Goal: Task Accomplishment & Management: Manage account settings

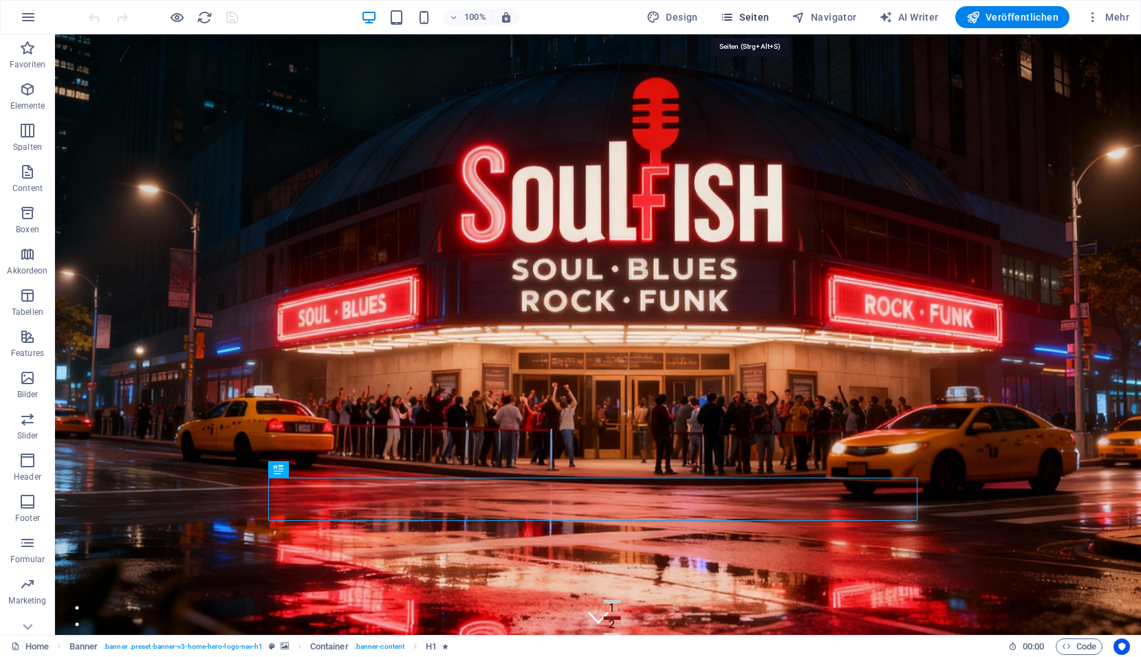
click at [763, 14] on span "Seiten" at bounding box center [744, 17] width 49 height 14
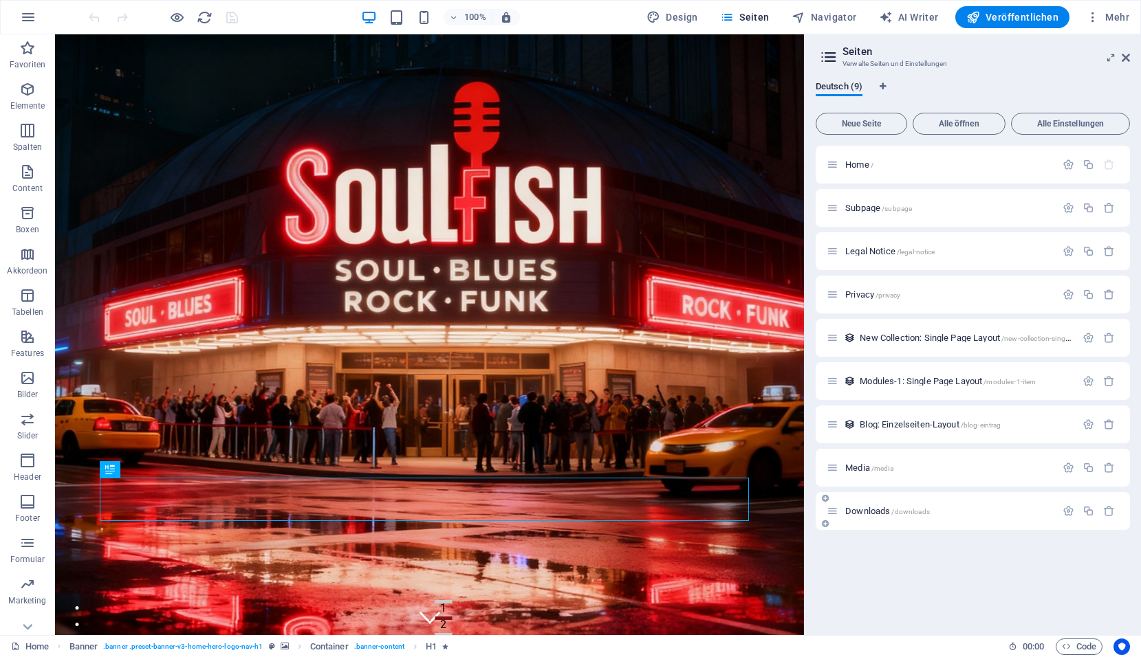
click at [877, 511] on span "Downloads /downloads" at bounding box center [887, 511] width 85 height 10
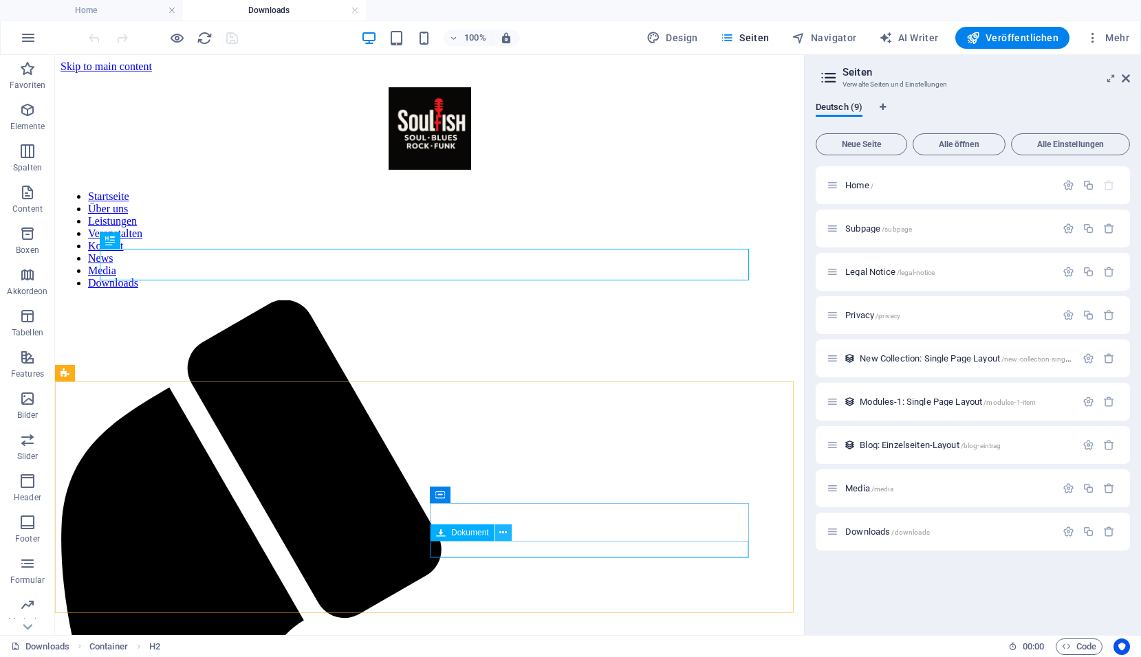
click at [509, 535] on button at bounding box center [503, 533] width 16 height 16
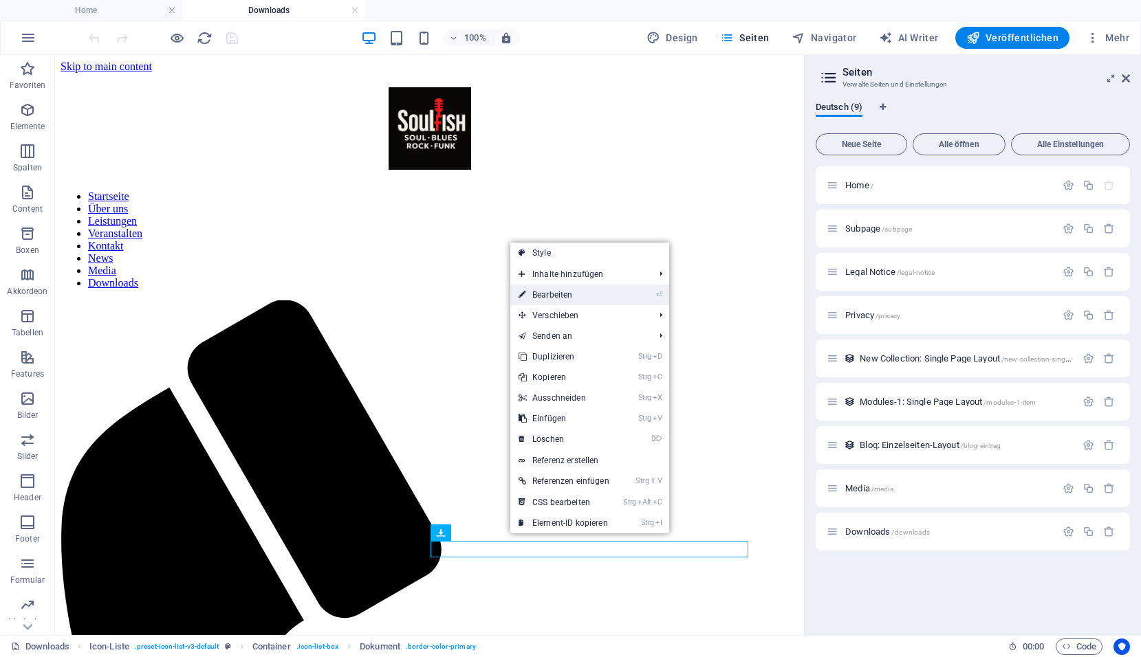
click at [558, 300] on link "⏎ Bearbeiten" at bounding box center [563, 295] width 107 height 21
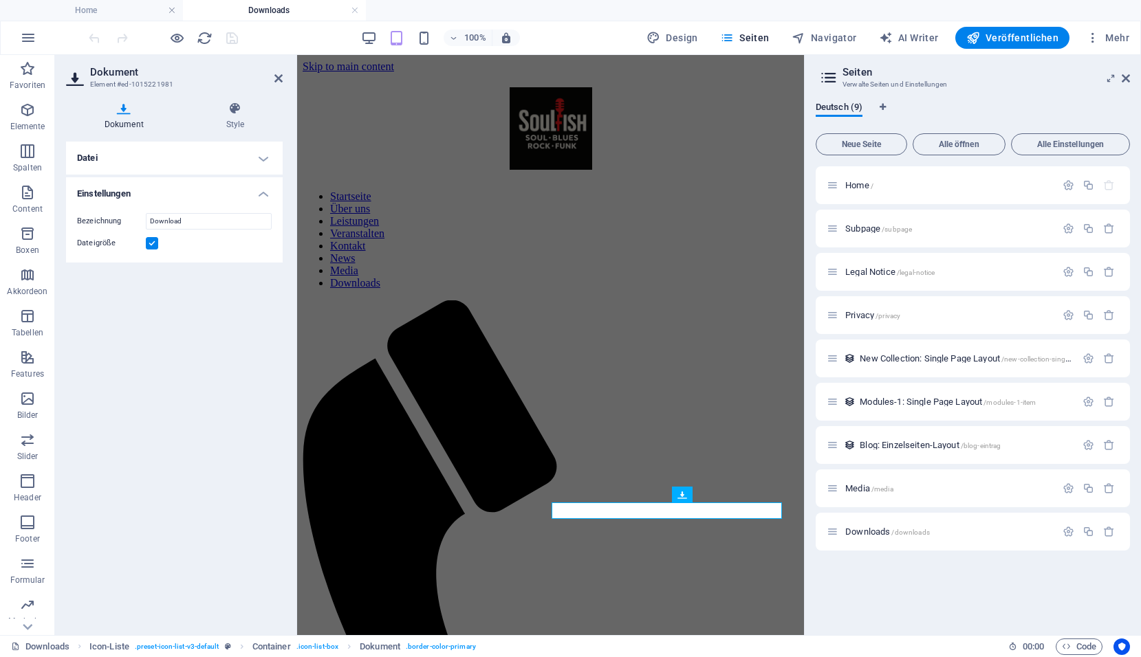
click at [252, 158] on h4 "Datei" at bounding box center [174, 158] width 217 height 33
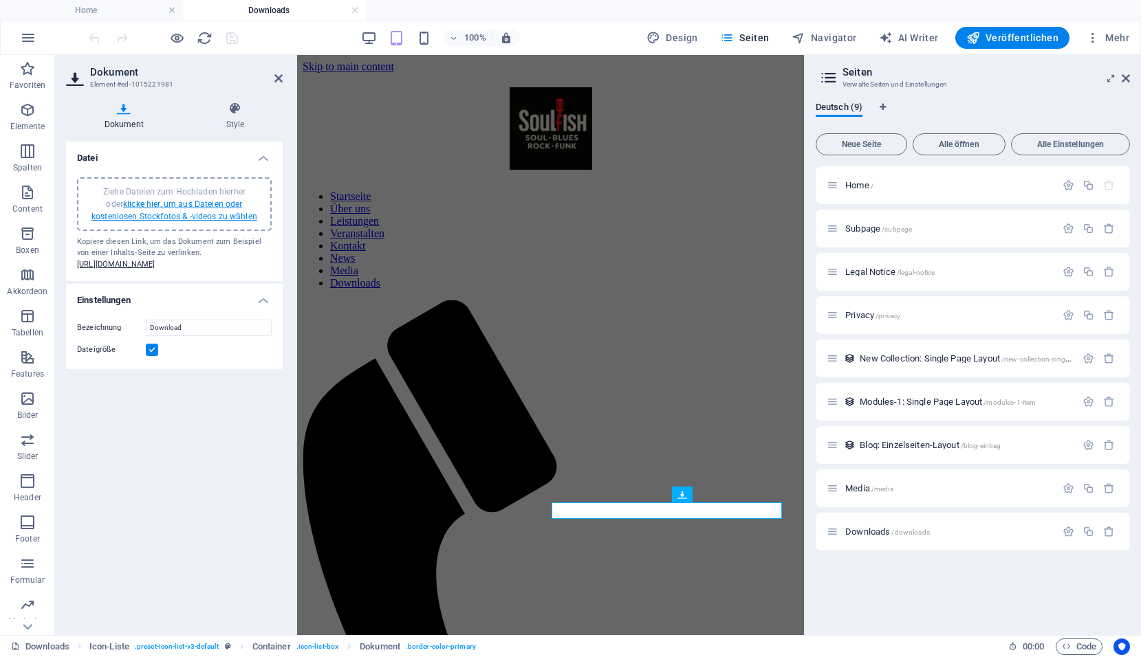
click at [206, 203] on link "klicke hier, um aus Dateien oder kostenlosen Stockfotos & -videos zu wählen" at bounding box center [174, 210] width 166 height 22
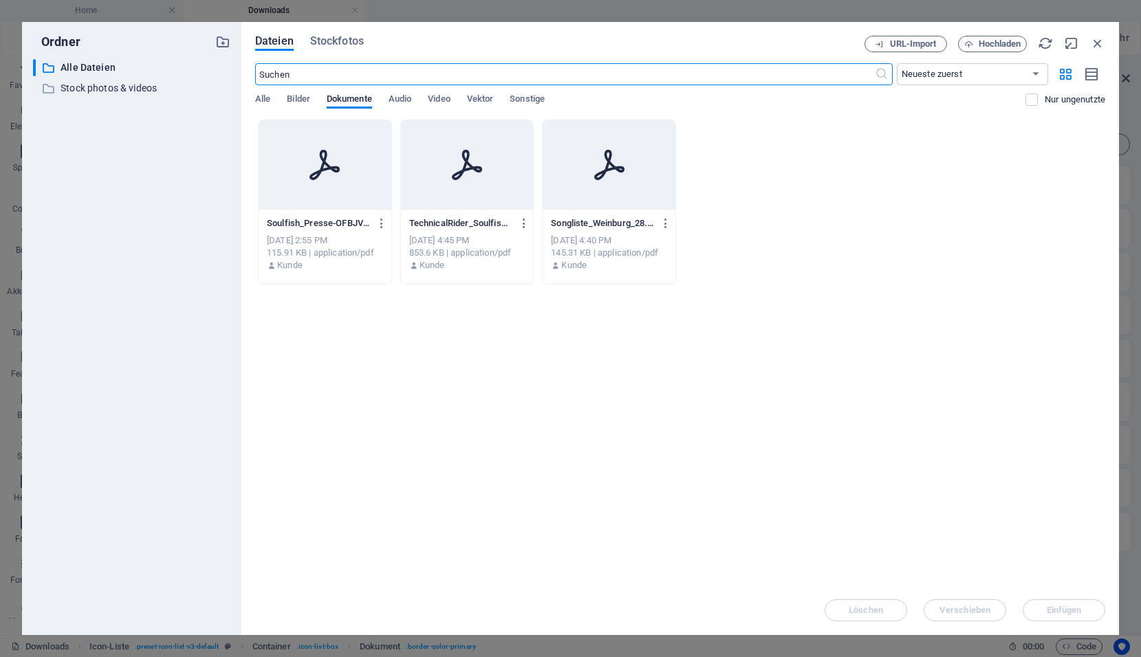
click at [326, 173] on icon at bounding box center [324, 164] width 33 height 33
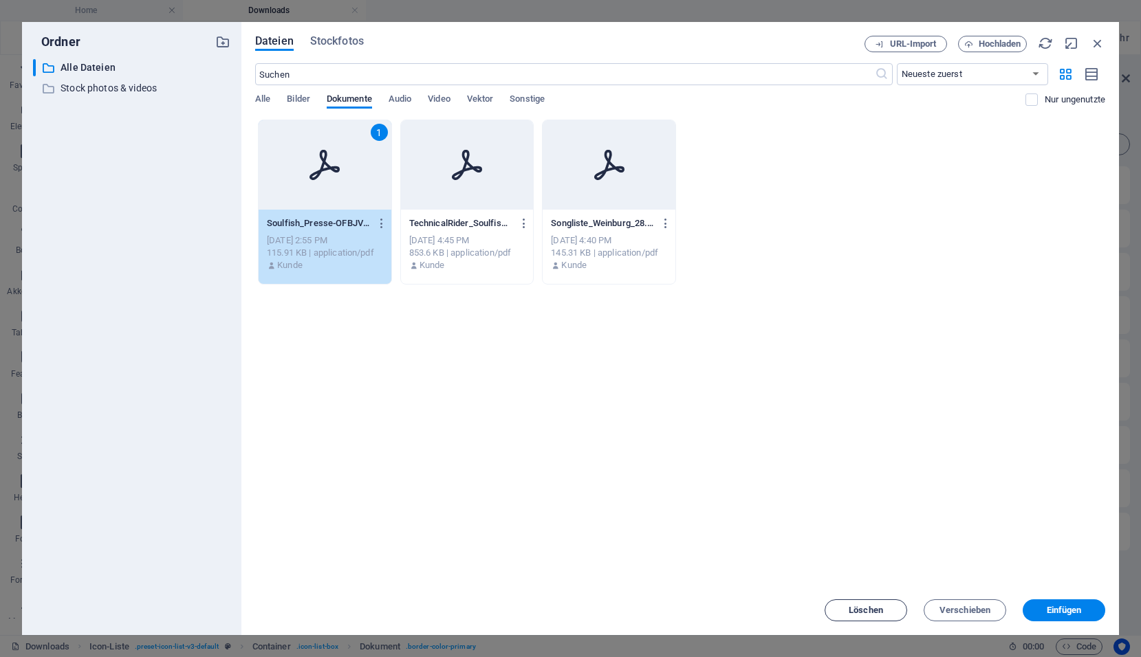
click at [888, 610] on span "Löschen" at bounding box center [865, 610] width 70 height 8
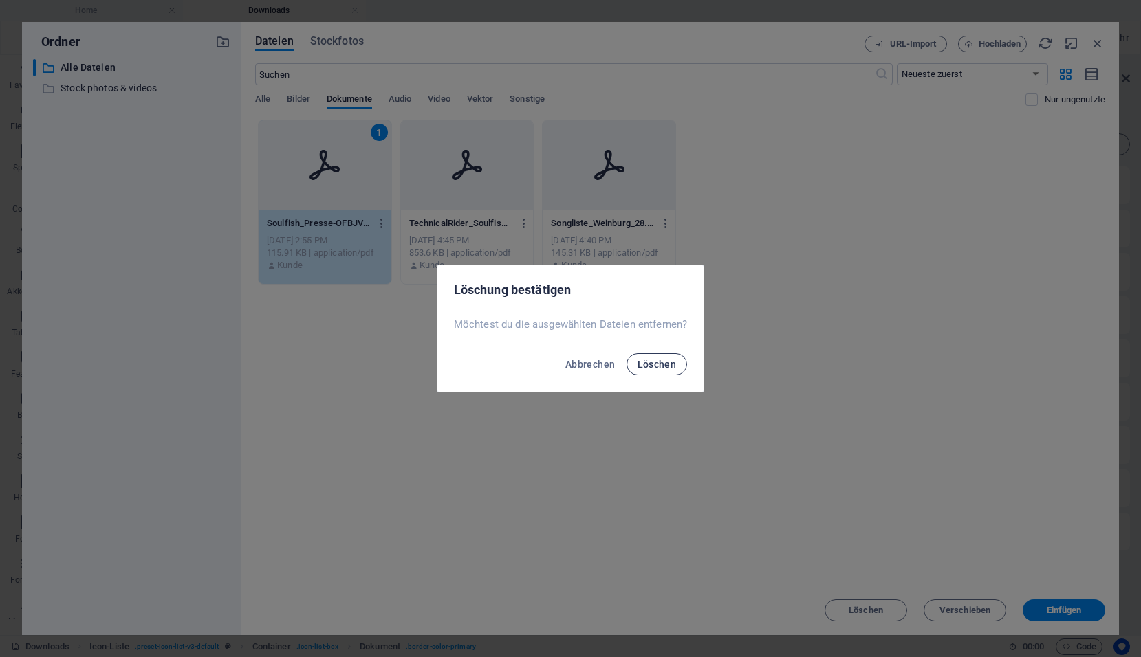
click at [663, 366] on span "Löschen" at bounding box center [656, 364] width 39 height 11
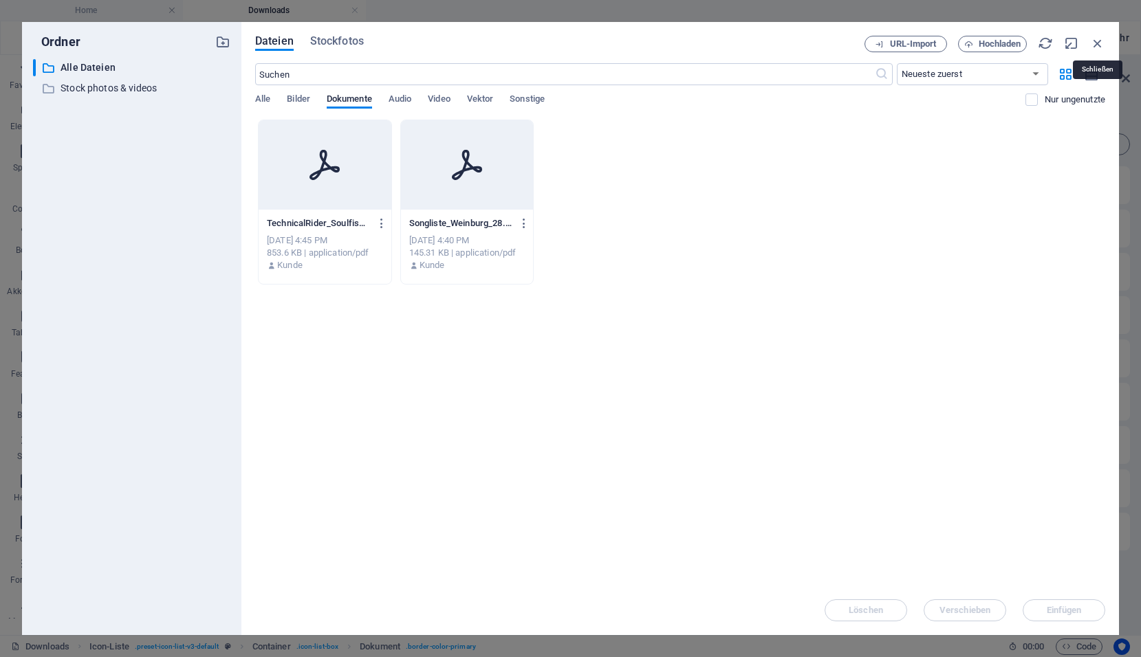
click at [1099, 43] on icon "button" at bounding box center [1097, 43] width 15 height 15
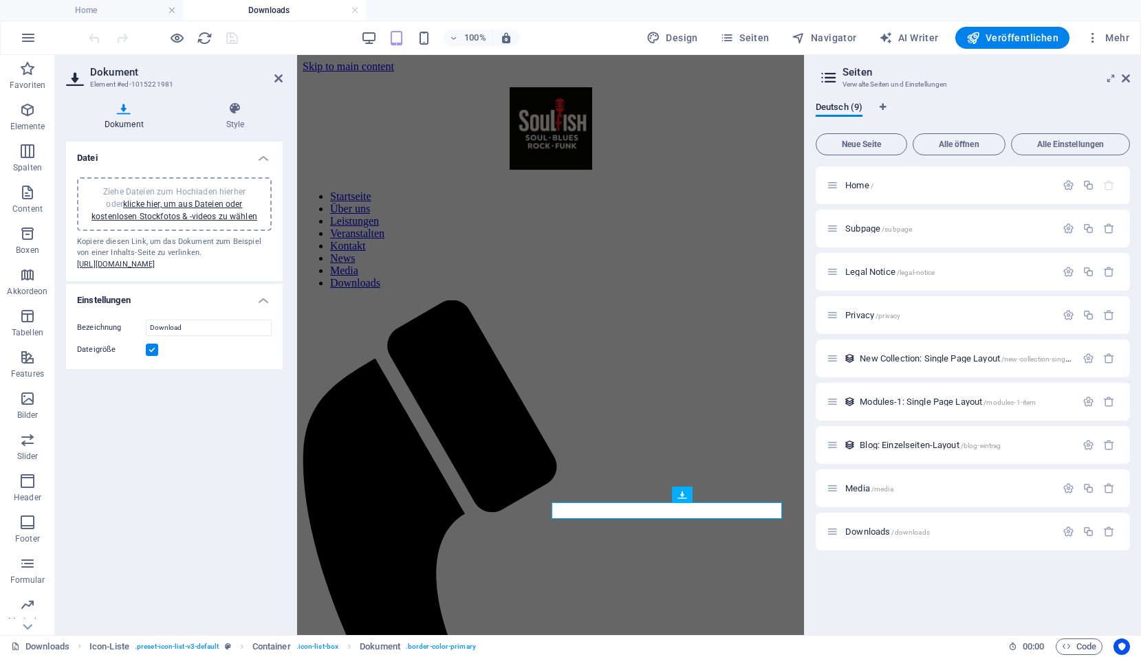
click at [201, 483] on div "Datei Ziehe Dateien zum Hochladen hierher oder klicke hier, um aus Dateien oder…" at bounding box center [174, 383] width 217 height 483
click at [155, 269] on link "[URL][DOMAIN_NAME]" at bounding box center [116, 264] width 78 height 9
click at [151, 356] on label at bounding box center [152, 350] width 12 height 12
click at [0, 0] on input "Dateigröße" at bounding box center [0, 0] width 0 height 0
click at [151, 356] on label at bounding box center [152, 350] width 12 height 12
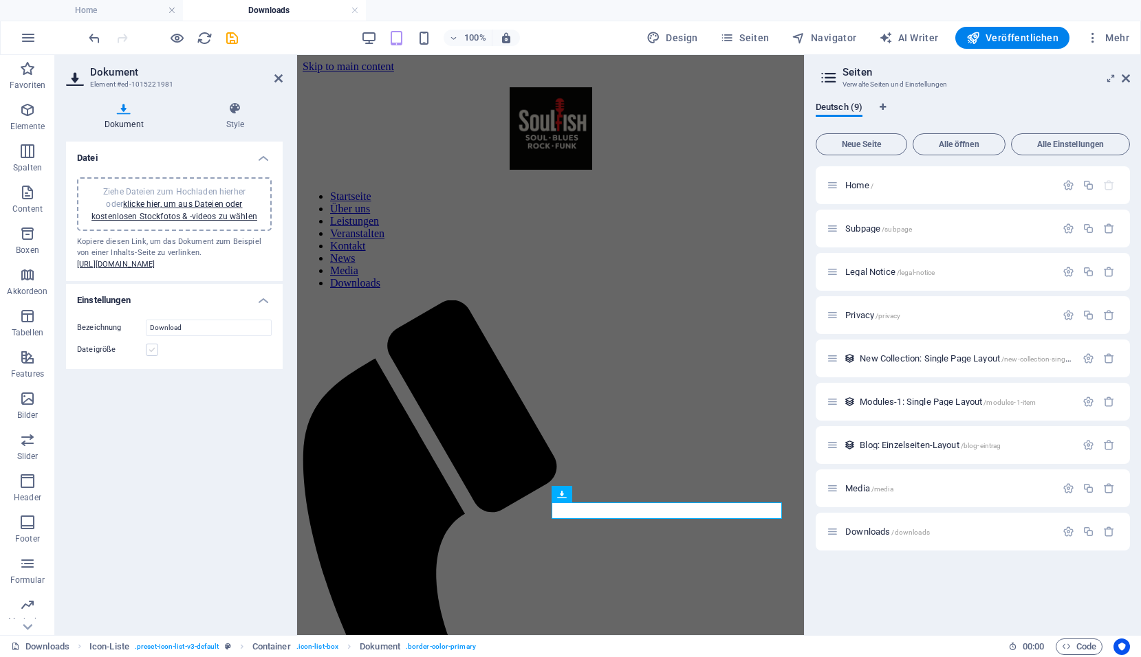
click at [0, 0] on input "Dateigröße" at bounding box center [0, 0] width 0 height 0
click at [178, 210] on div "Ziehe Dateien zum Hochladen hierher oder klicke hier, um aus Dateien oder koste…" at bounding box center [174, 204] width 178 height 37
drag, startPoint x: 171, startPoint y: 274, endPoint x: 80, endPoint y: 422, distance: 174.4
click at [80, 422] on div "Datei Ziehe Dateien zum Hochladen hierher oder klicke hier, um aus Dateien oder…" at bounding box center [174, 383] width 217 height 483
drag, startPoint x: 225, startPoint y: 21, endPoint x: 280, endPoint y: 76, distance: 77.8
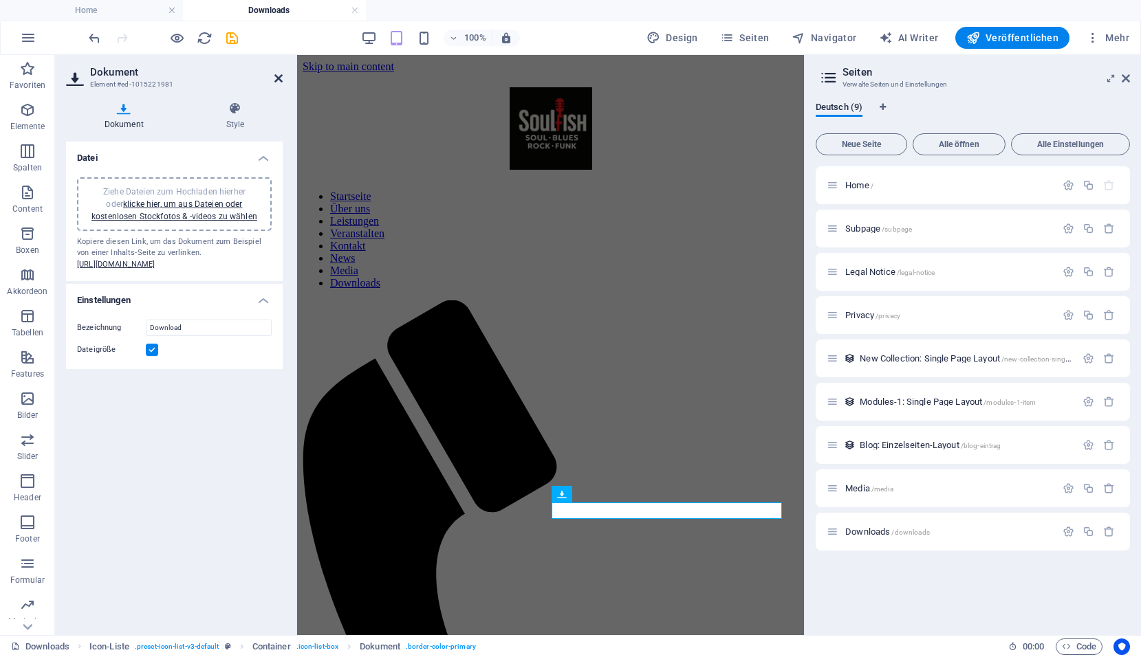
click at [280, 76] on icon at bounding box center [278, 78] width 8 height 11
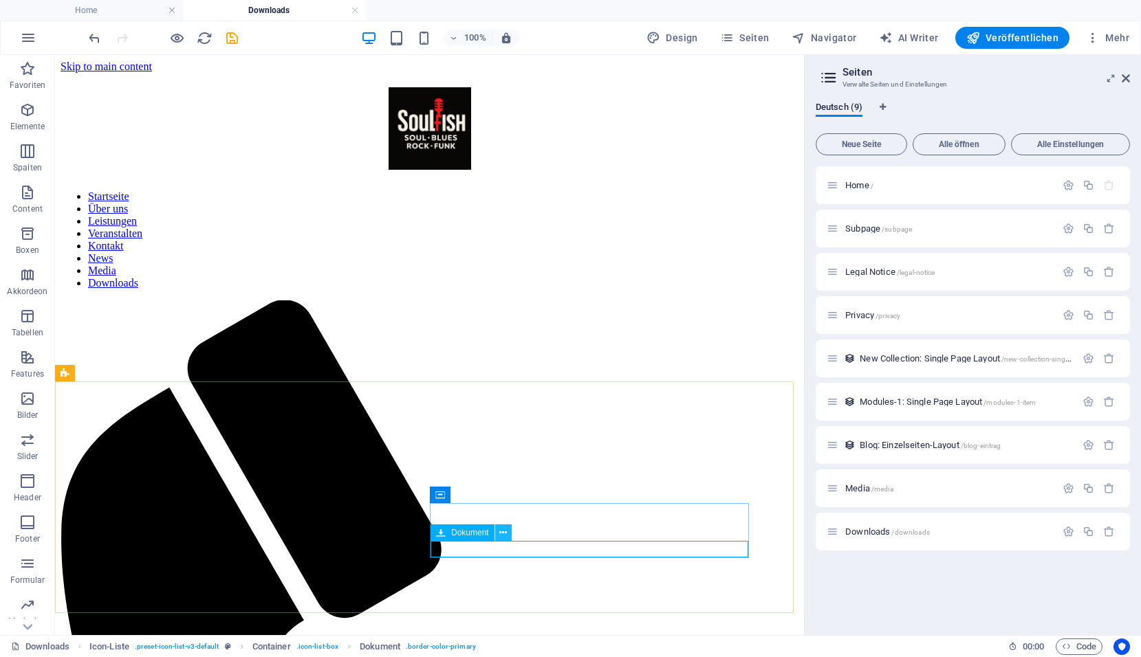
click at [501, 529] on icon at bounding box center [503, 533] width 8 height 14
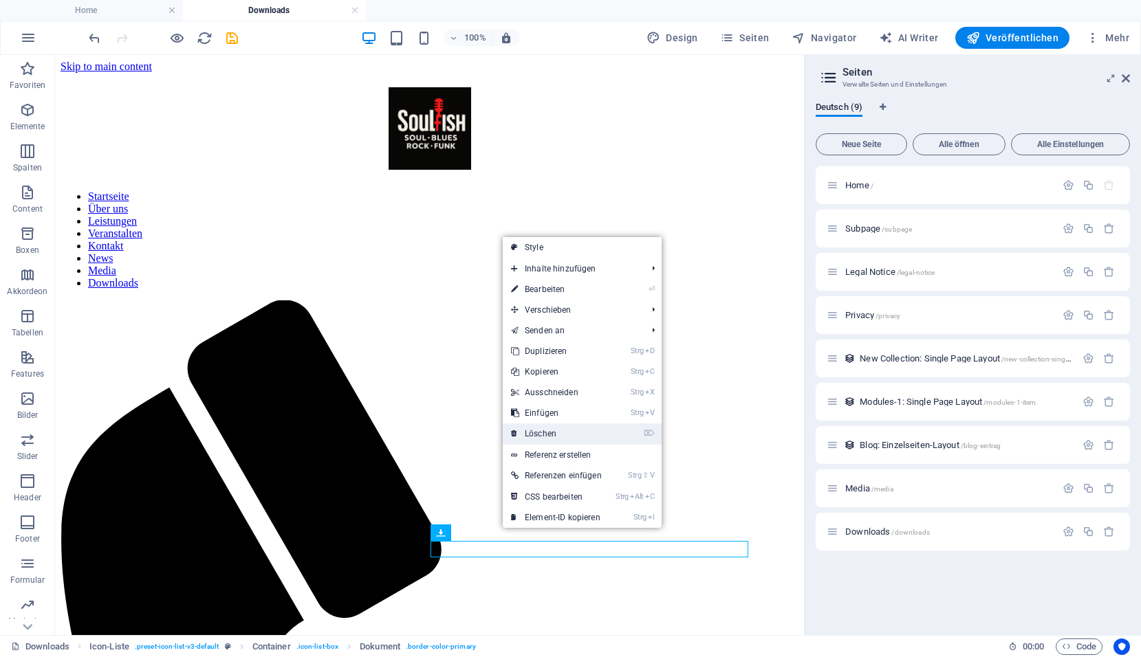
click at [538, 439] on link "⌦ Löschen" at bounding box center [556, 433] width 107 height 21
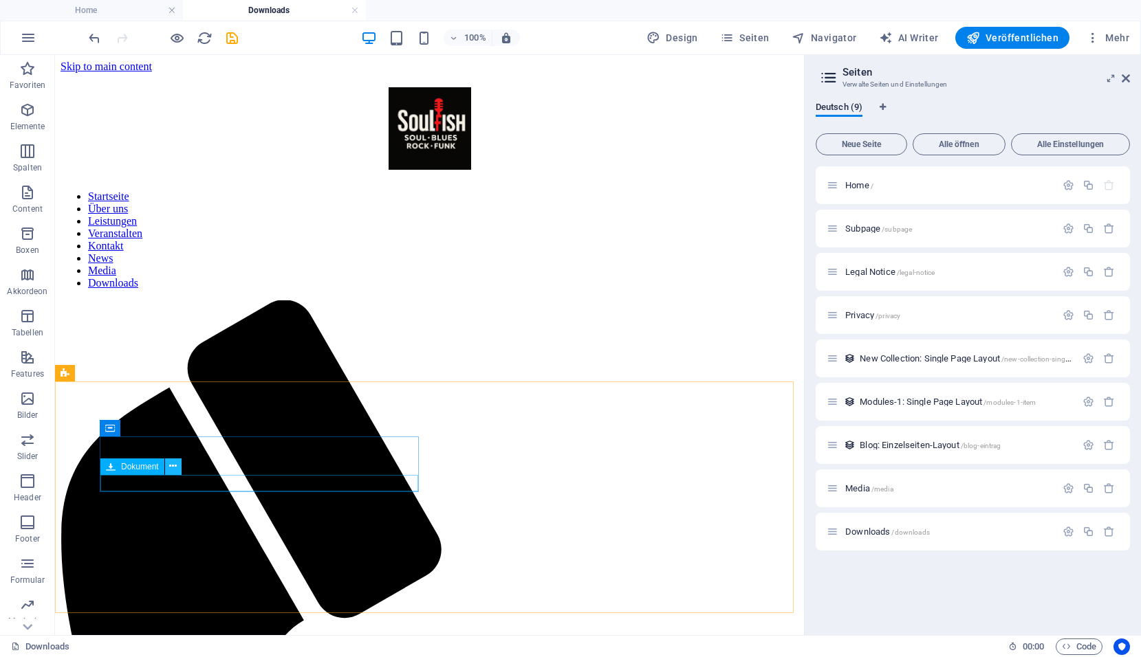
click at [175, 472] on icon at bounding box center [173, 466] width 8 height 14
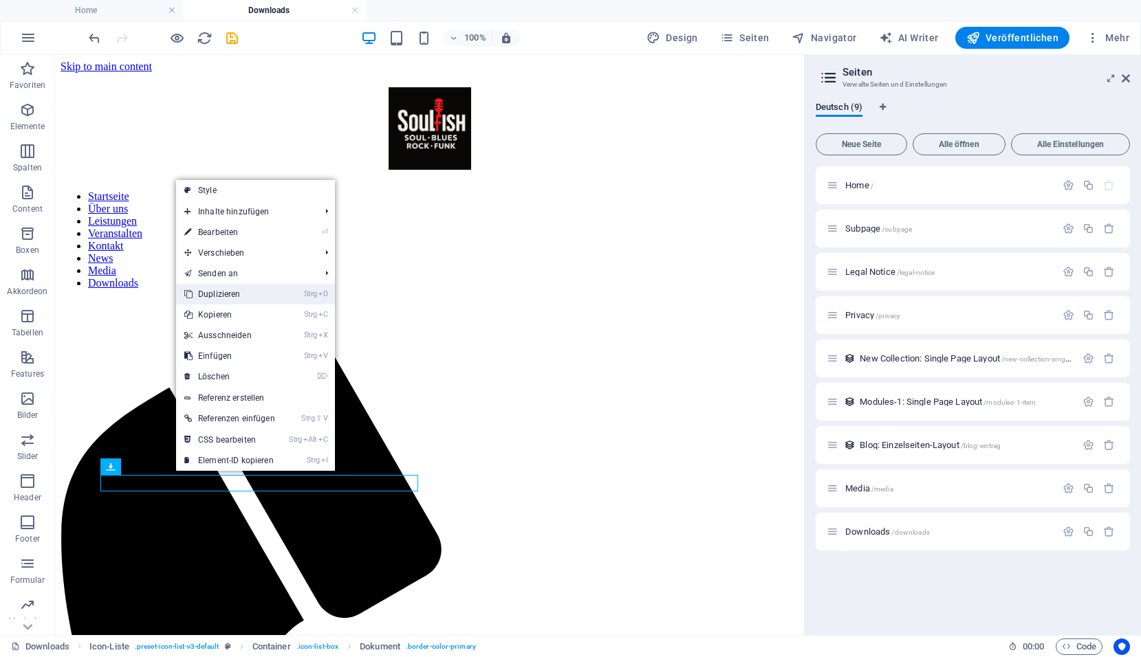
click at [229, 296] on link "Strg D Duplizieren" at bounding box center [229, 294] width 107 height 21
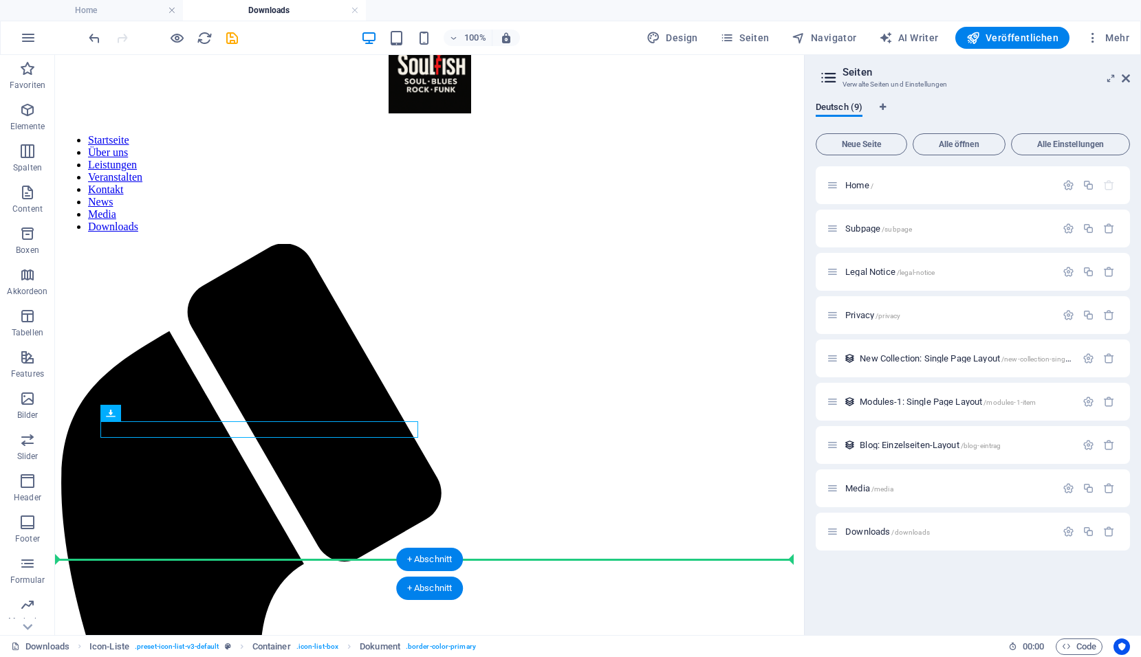
scroll to position [158, 0]
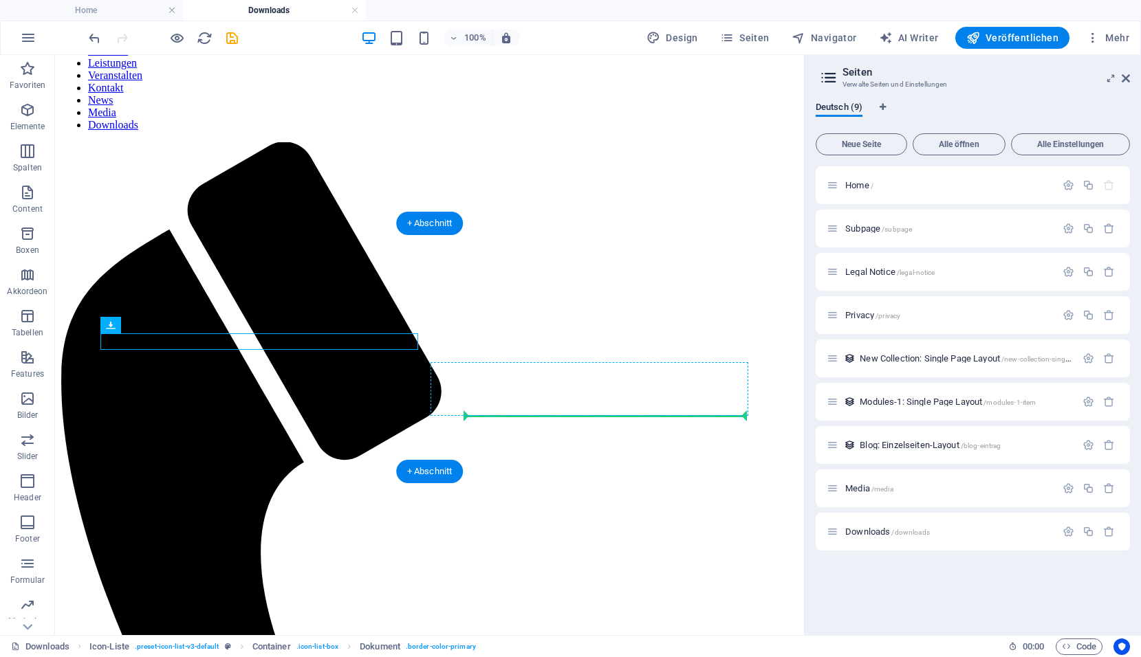
drag, startPoint x: 183, startPoint y: 502, endPoint x: 499, endPoint y: 412, distance: 328.6
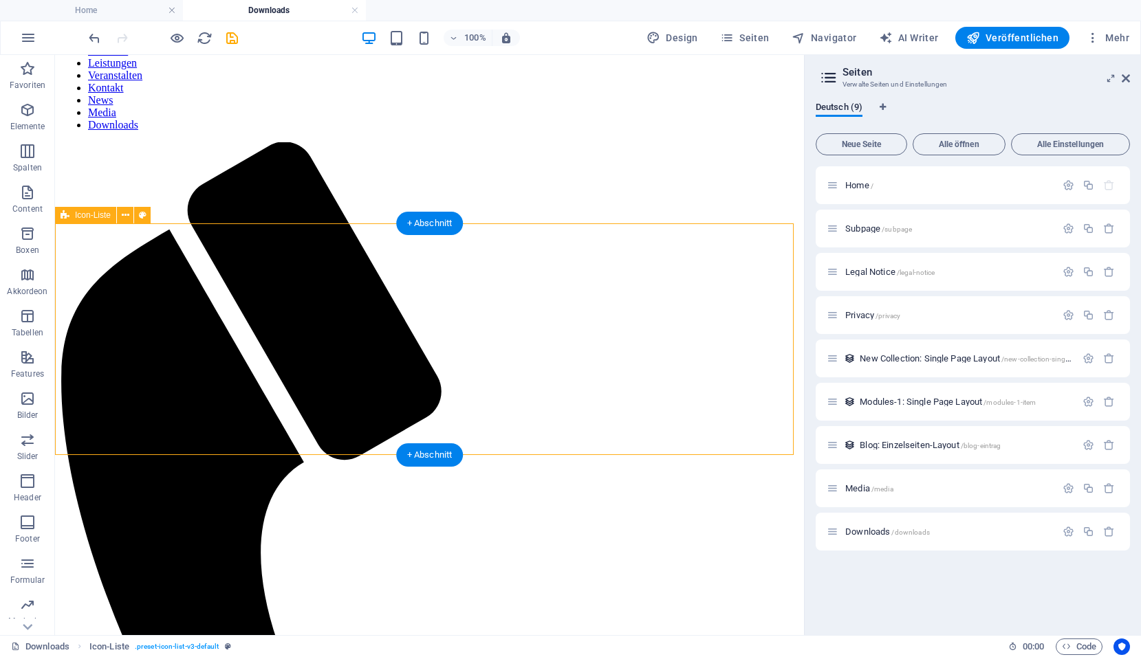
drag, startPoint x: 530, startPoint y: 428, endPoint x: 539, endPoint y: 420, distance: 12.2
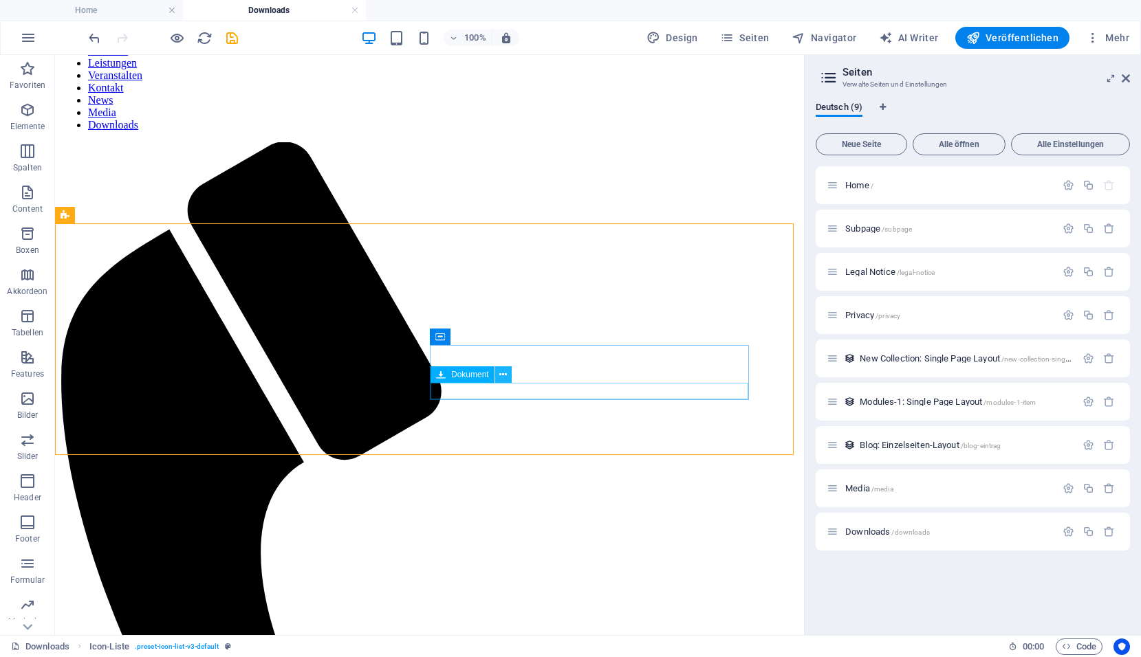
click at [500, 373] on icon at bounding box center [503, 375] width 8 height 14
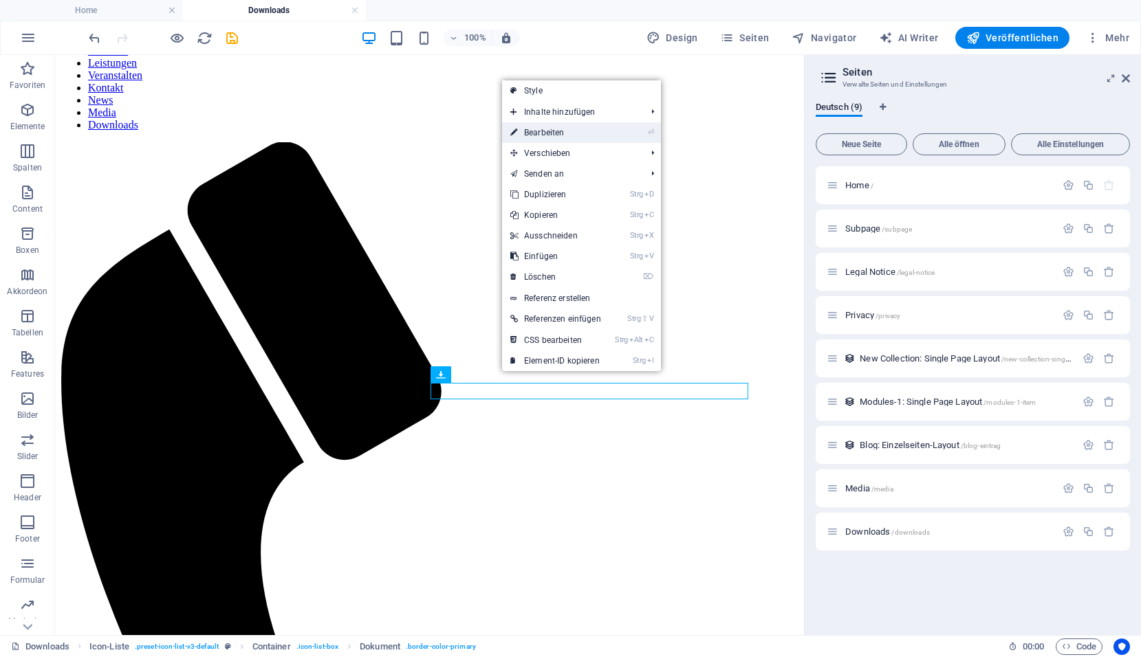
click at [564, 131] on link "⏎ Bearbeiten" at bounding box center [555, 132] width 107 height 21
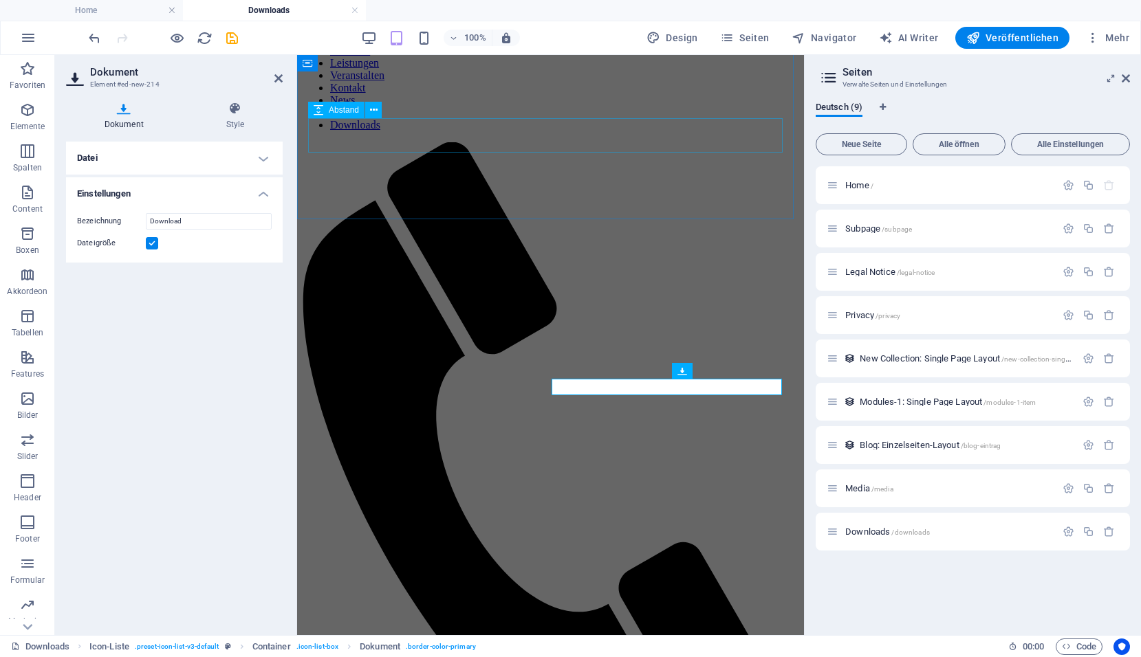
scroll to position [124, 0]
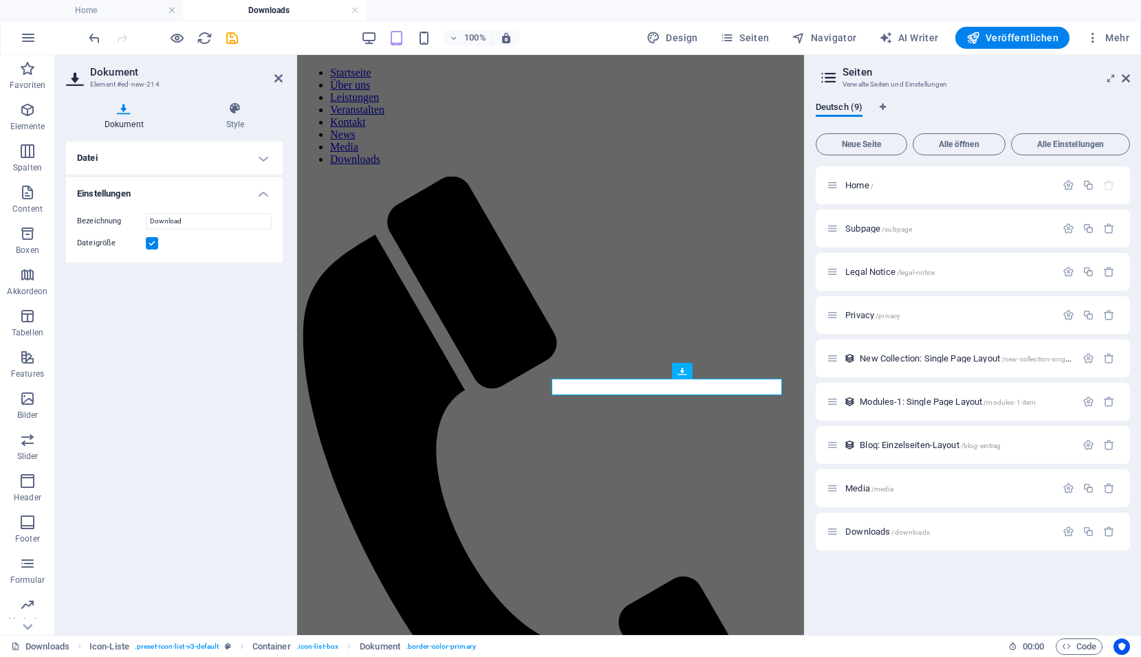
click at [257, 157] on h4 "Datei" at bounding box center [174, 158] width 217 height 33
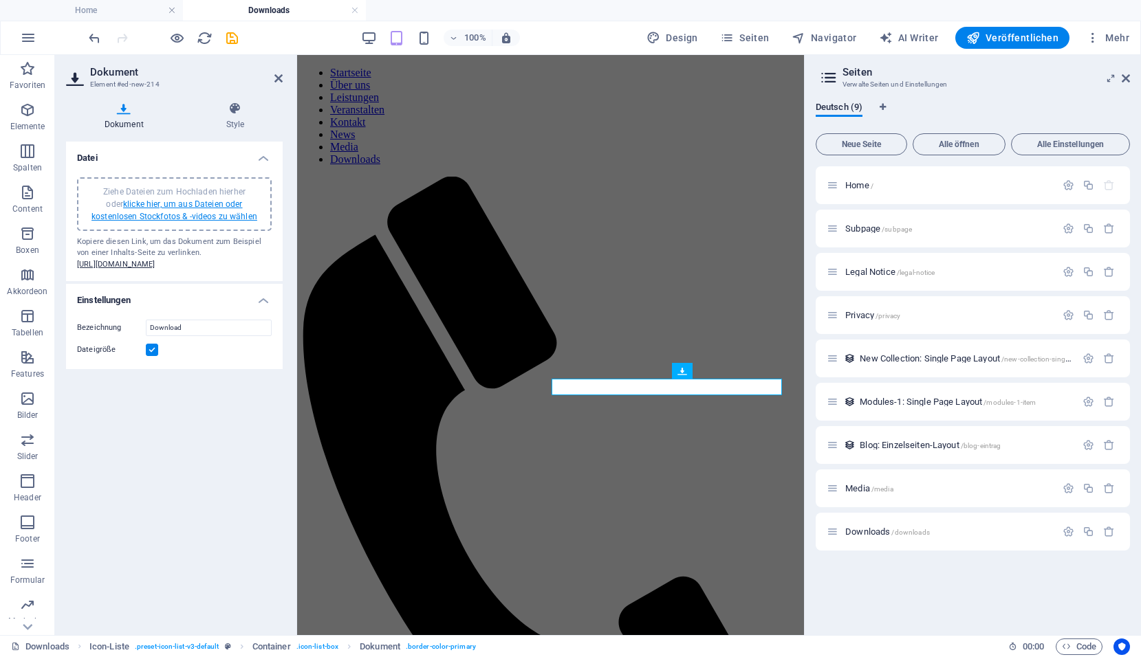
drag, startPoint x: 168, startPoint y: 287, endPoint x: 162, endPoint y: 217, distance: 71.1
click at [162, 217] on link "klicke hier, um aus Dateien oder kostenlosen Stockfotos & -videos zu wählen" at bounding box center [174, 210] width 166 height 22
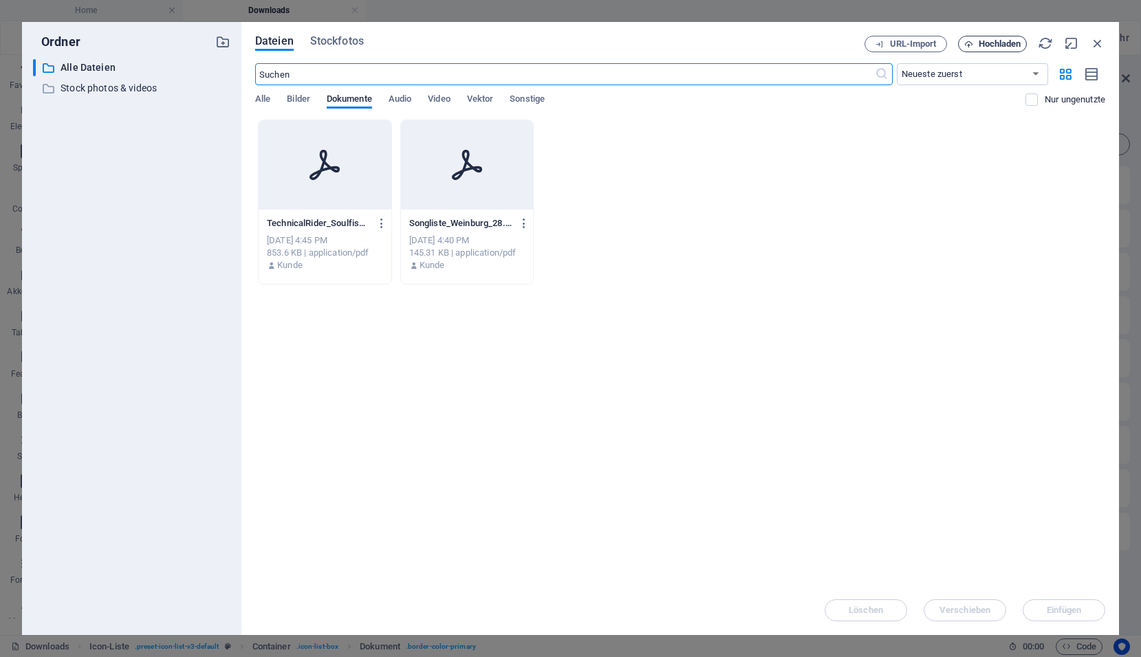
click at [968, 48] on button "Hochladen" at bounding box center [992, 44] width 69 height 16
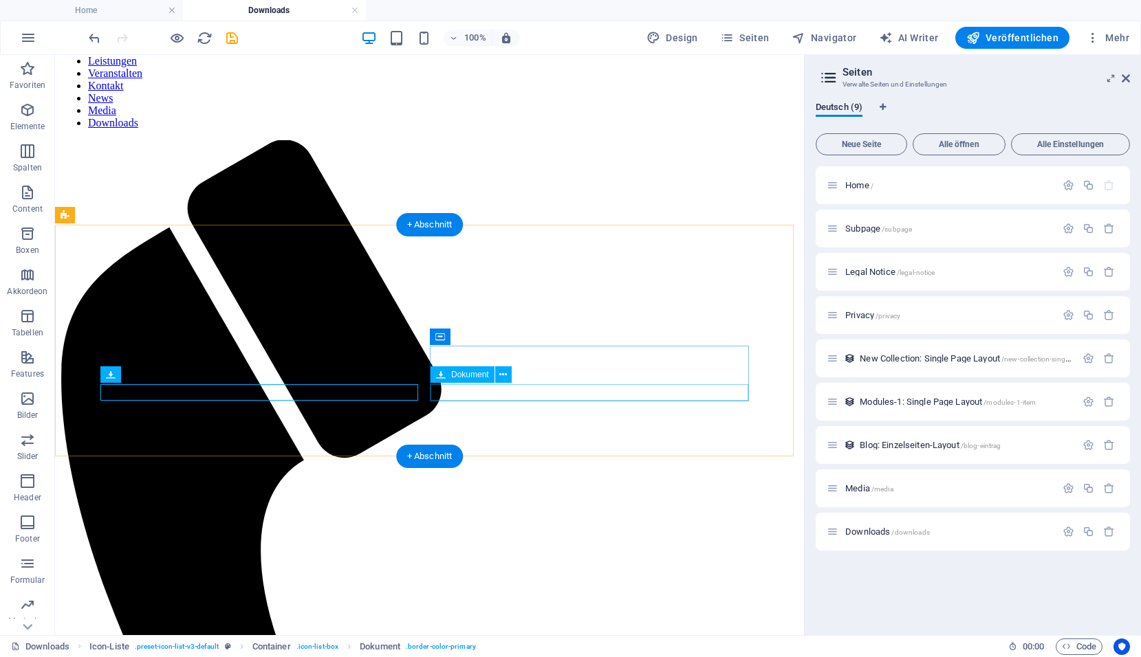
scroll to position [159, 0]
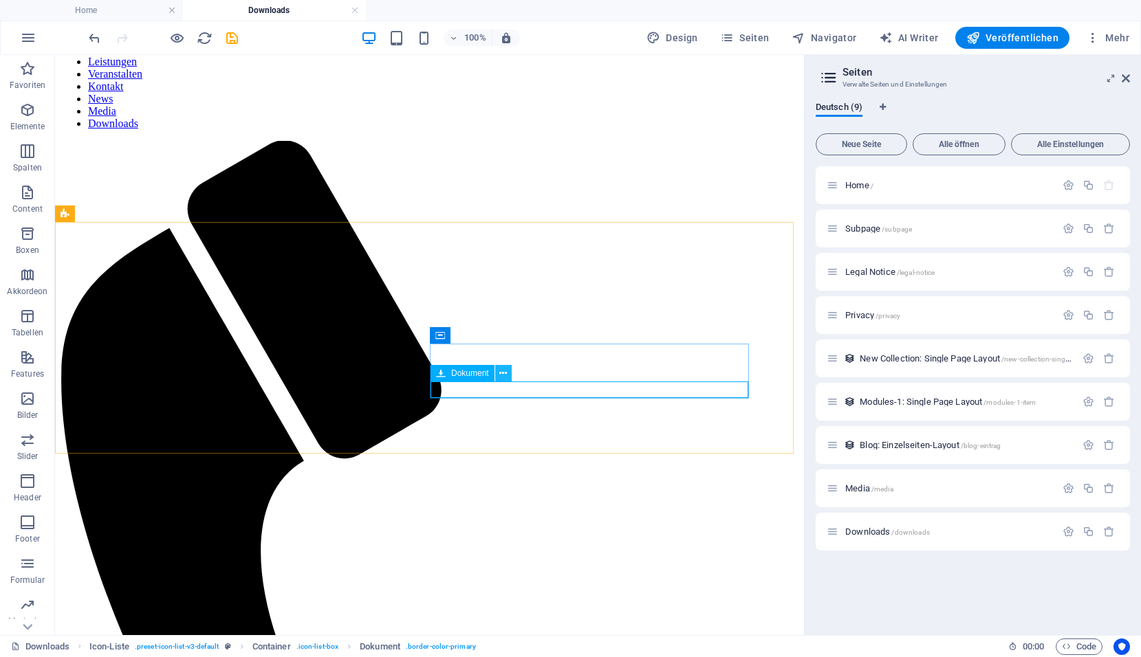
click at [505, 373] on icon at bounding box center [503, 373] width 8 height 14
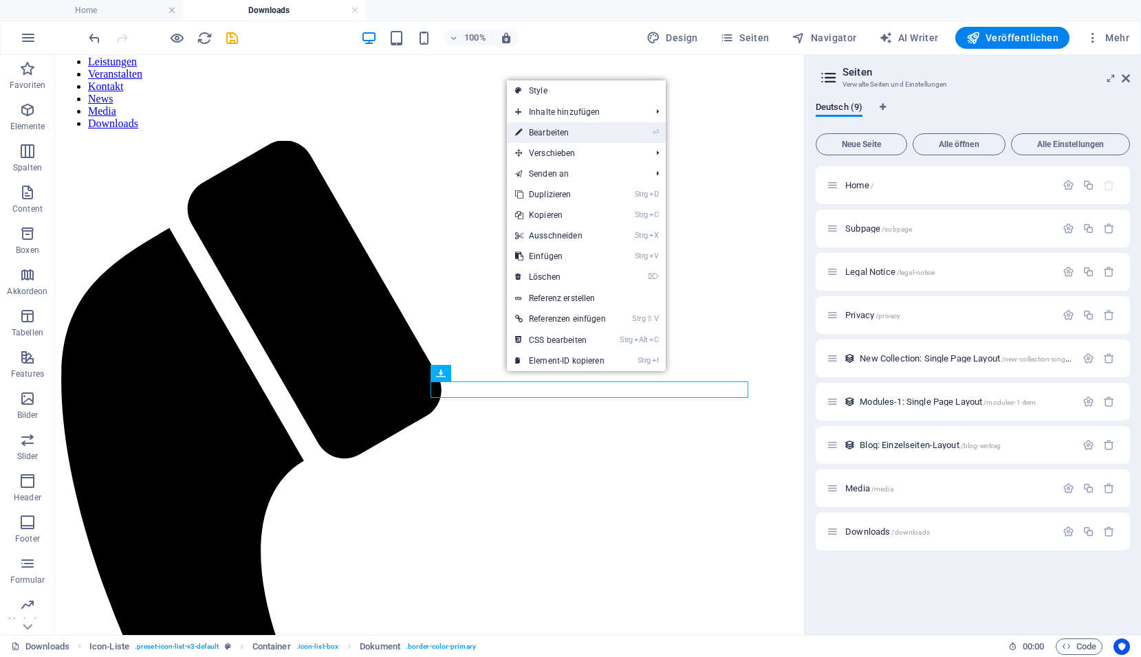
click at [539, 129] on link "⏎ Bearbeiten" at bounding box center [560, 132] width 107 height 21
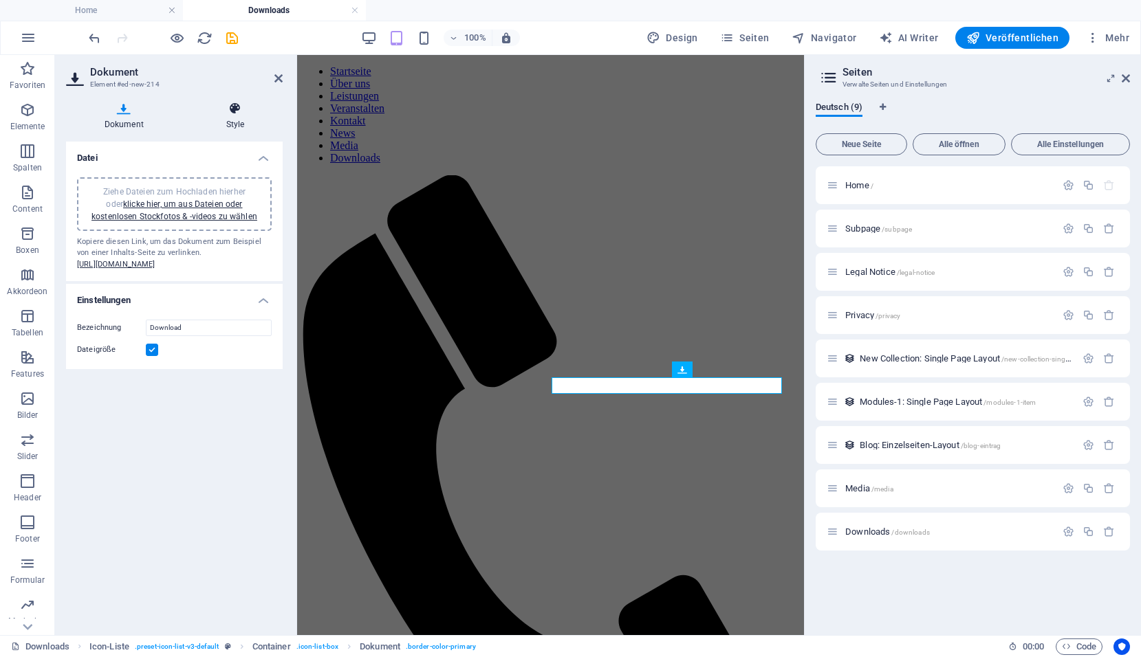
click at [236, 118] on h4 "Style" at bounding box center [235, 116] width 95 height 29
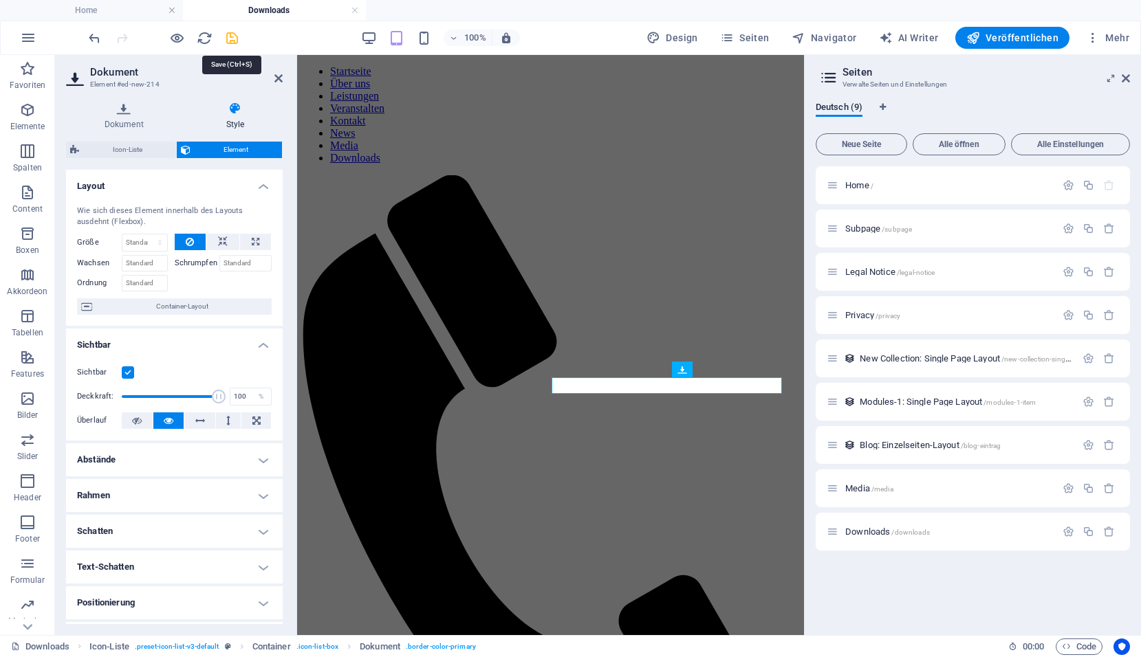
click at [231, 41] on icon "save" at bounding box center [232, 38] width 16 height 16
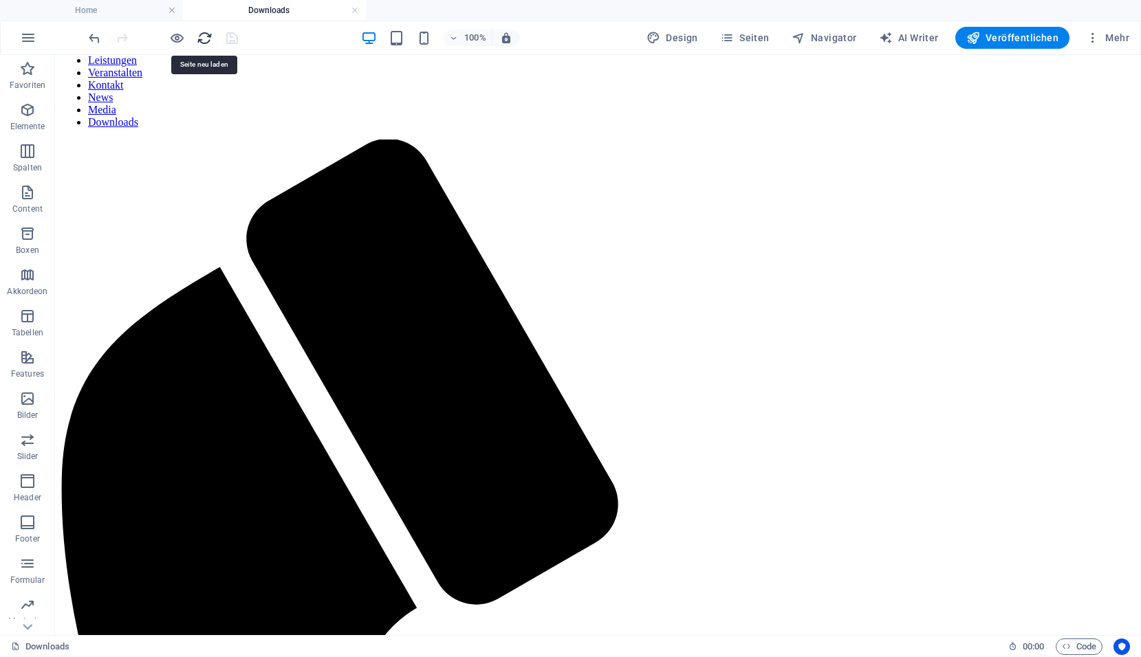
click at [212, 42] on icon "reload" at bounding box center [205, 38] width 16 height 16
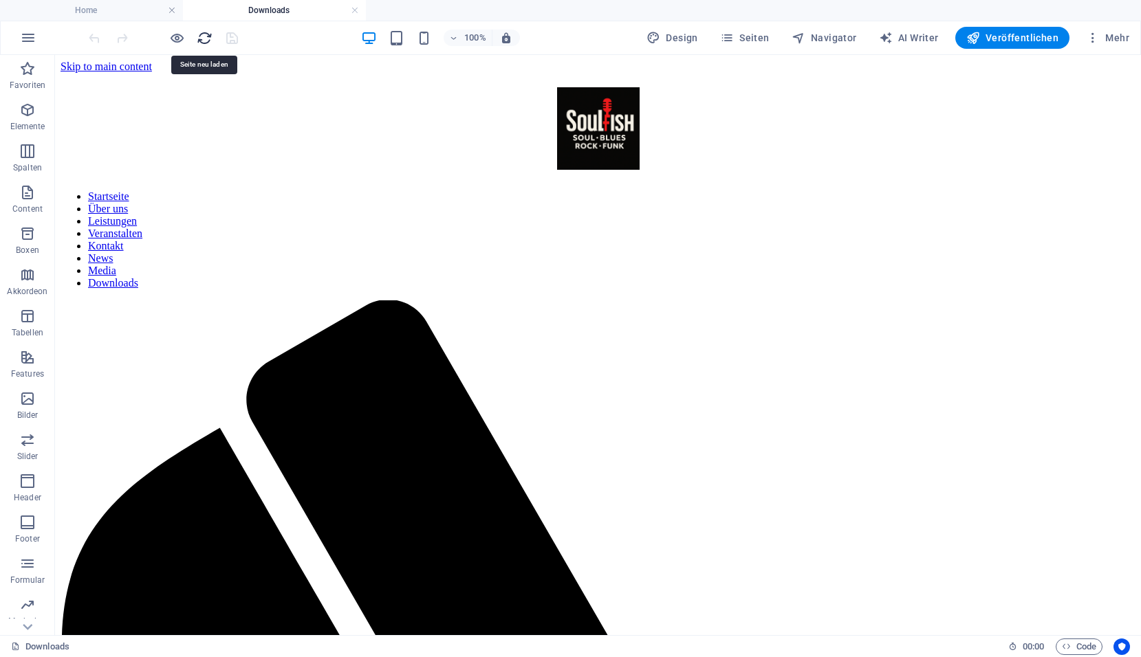
scroll to position [0, 0]
click at [208, 41] on icon "reload" at bounding box center [205, 38] width 16 height 16
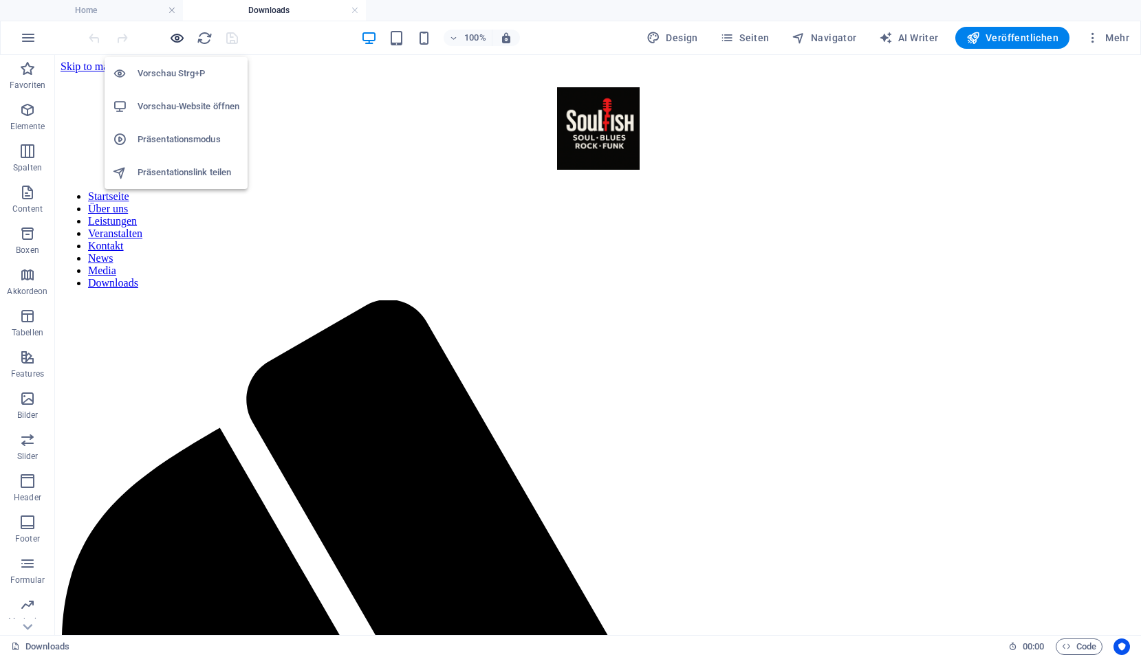
click at [172, 41] on icon "button" at bounding box center [177, 38] width 16 height 16
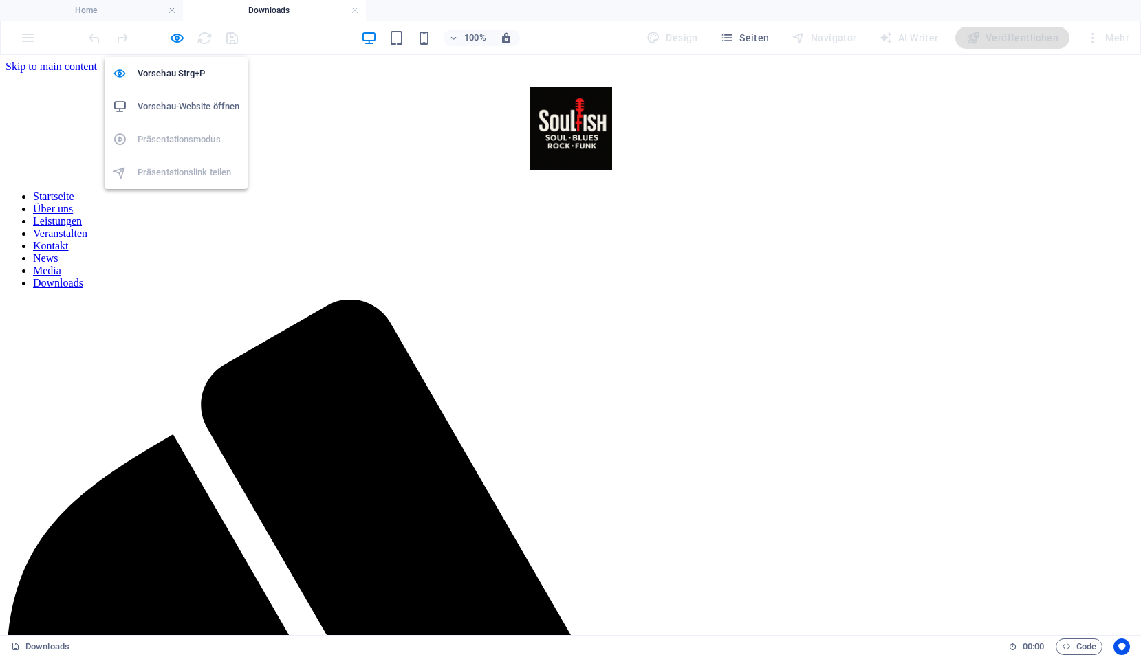
click at [175, 107] on h6 "Vorschau-Website öffnen" at bounding box center [188, 106] width 102 height 16
click at [177, 37] on icon "button" at bounding box center [177, 38] width 16 height 16
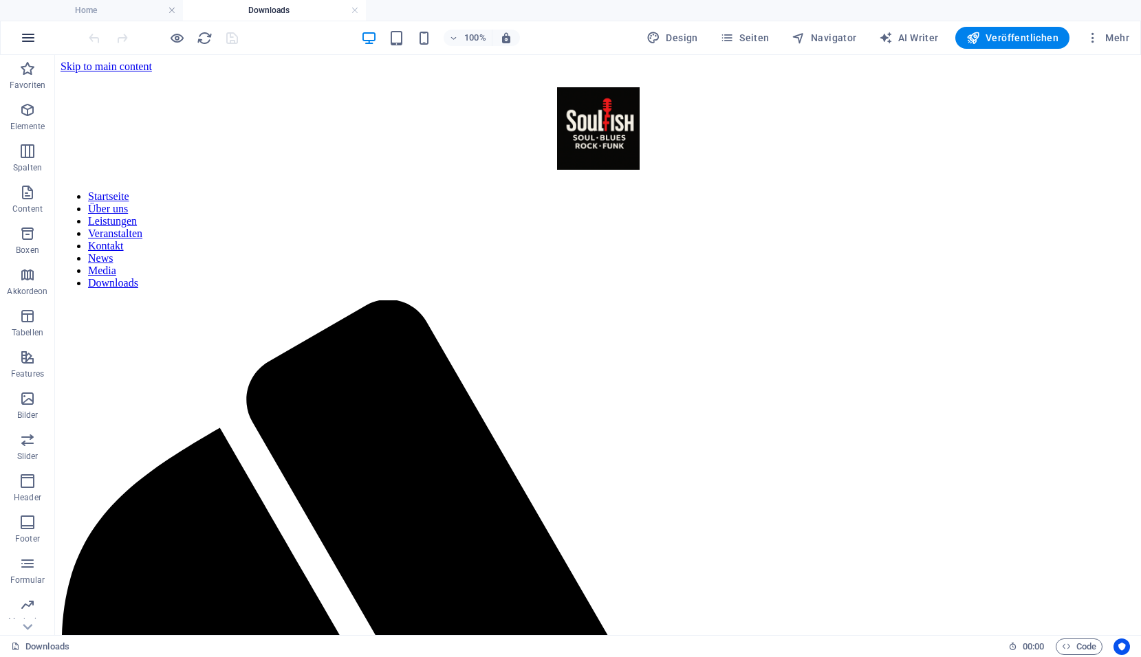
click at [25, 46] on button "button" at bounding box center [28, 37] width 33 height 33
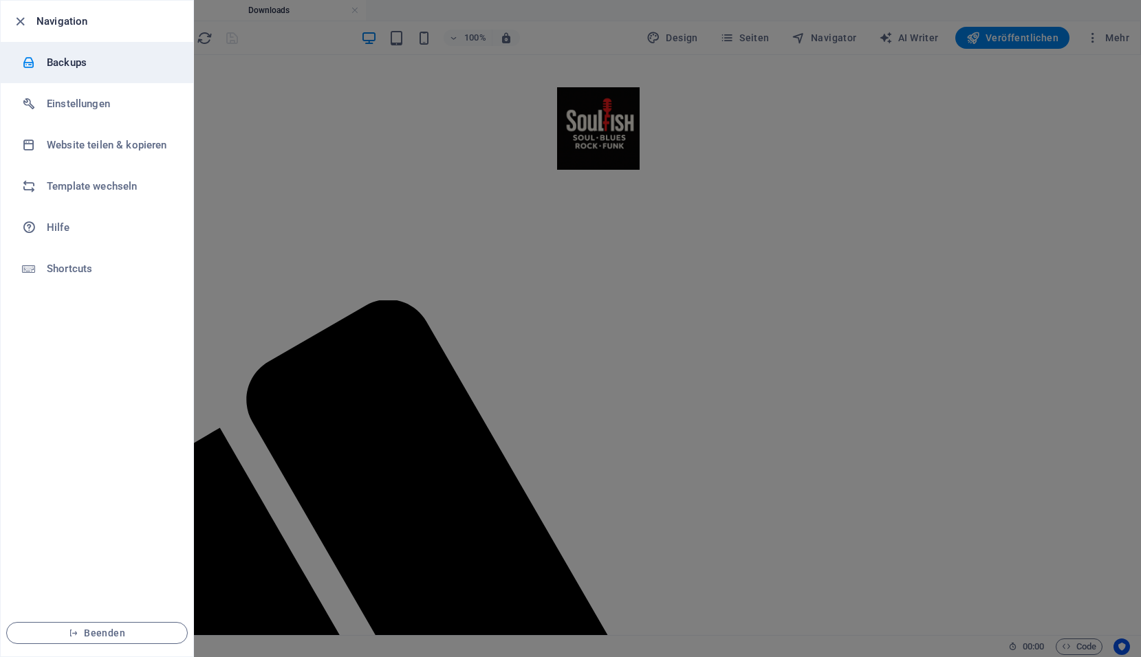
click at [46, 65] on div at bounding box center [34, 63] width 25 height 14
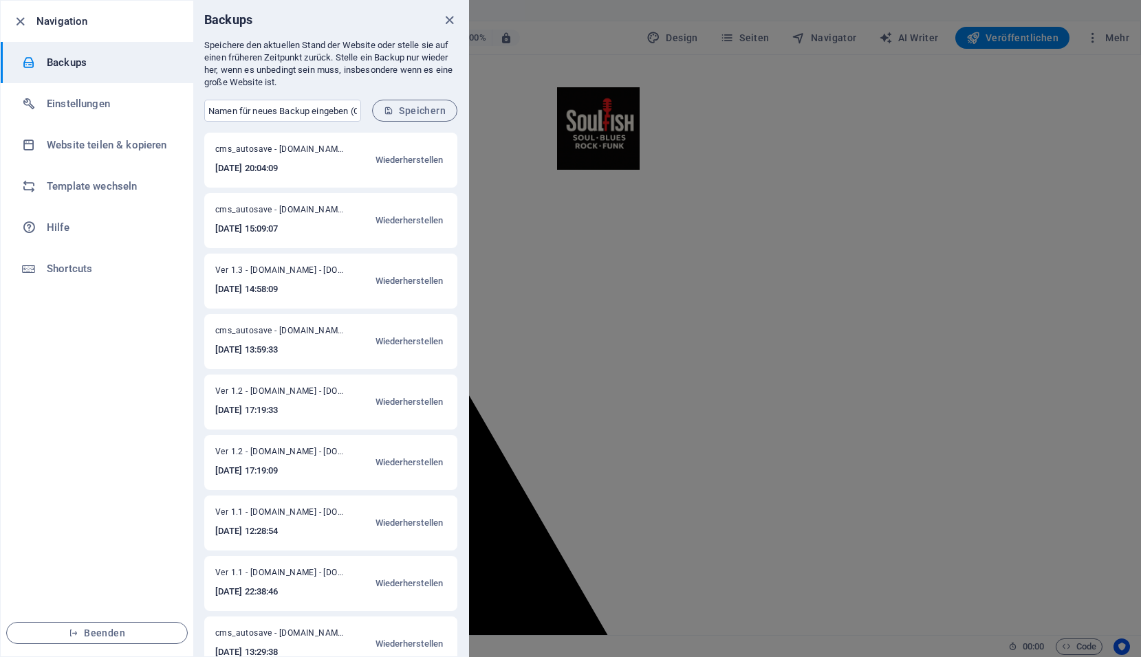
click at [259, 274] on span "Ver 1.3 - [DOMAIN_NAME] - [DOMAIN_NAME]" at bounding box center [279, 273] width 129 height 16
click at [257, 106] on input "text" at bounding box center [282, 111] width 157 height 22
click at [282, 114] on input "text" at bounding box center [282, 111] width 157 height 22
type input "Ver 1.3 - [DOMAIN_NAME]"
click at [411, 111] on span "Speichern" at bounding box center [415, 110] width 62 height 11
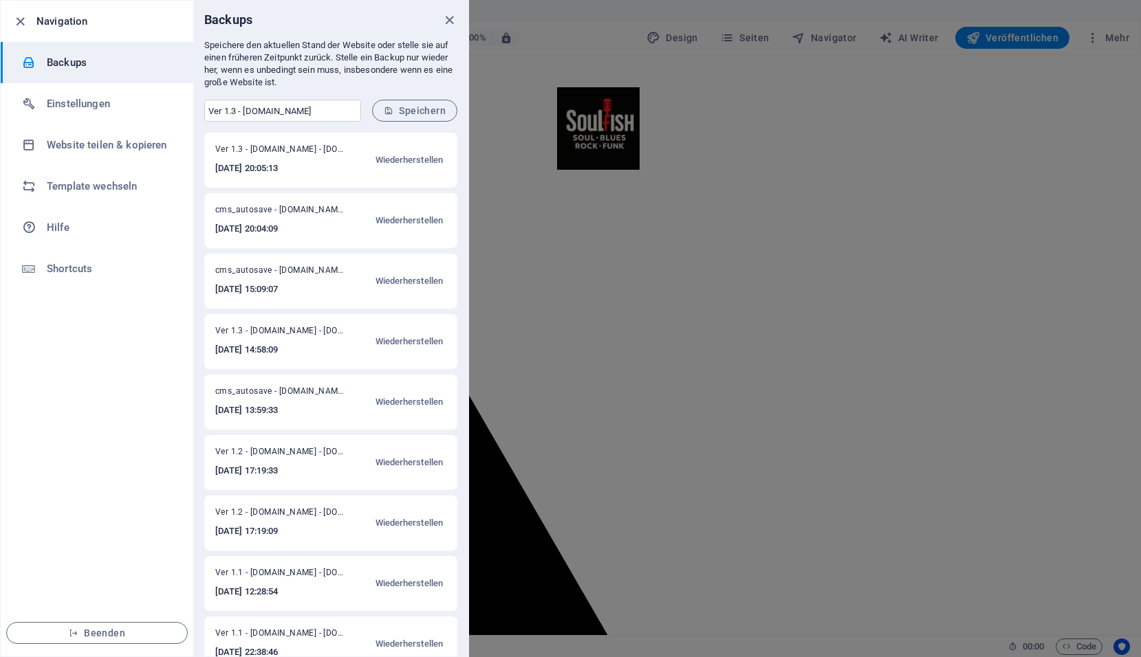
click at [448, 21] on icon "close" at bounding box center [449, 20] width 16 height 16
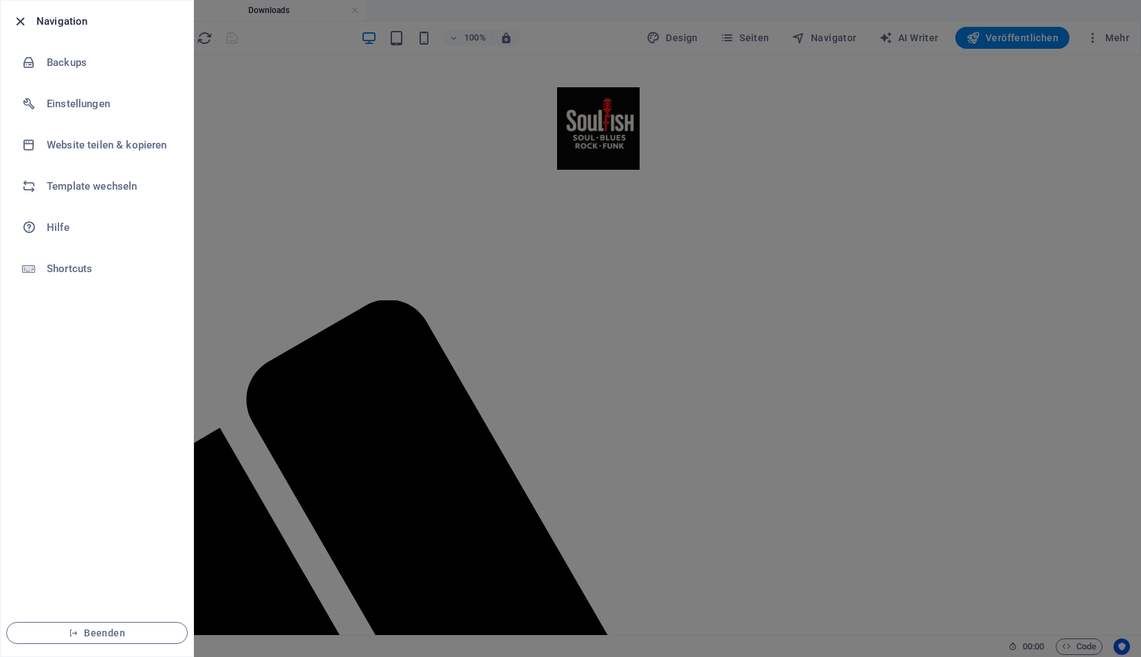
click at [26, 25] on icon "button" at bounding box center [20, 22] width 16 height 16
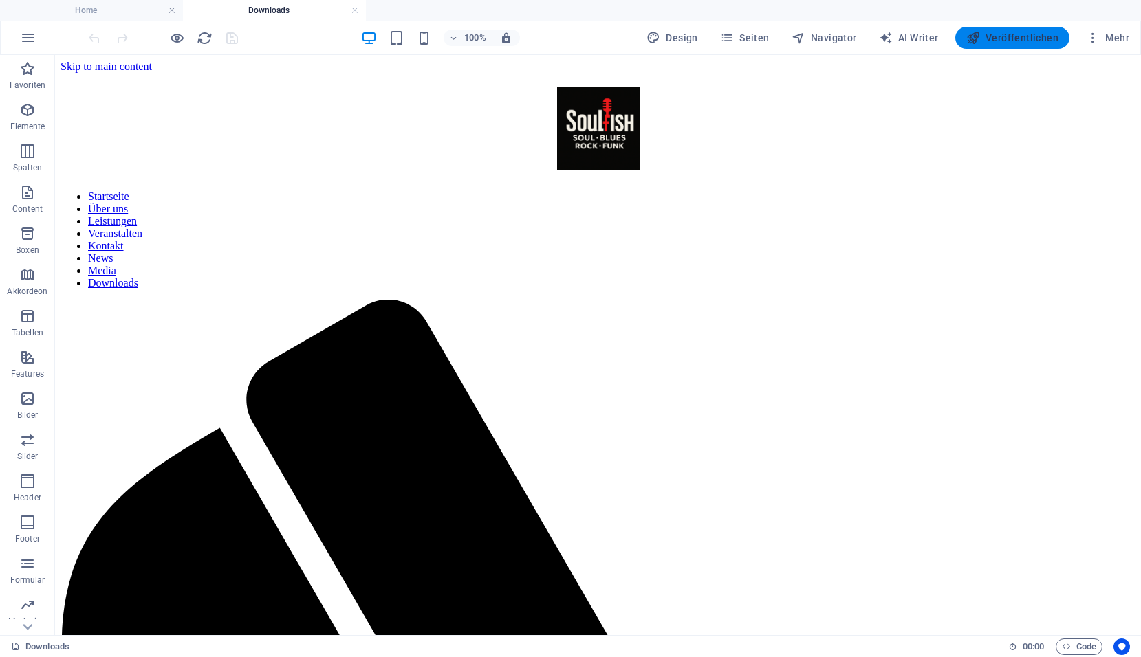
click at [995, 35] on span "Veröffentlichen" at bounding box center [1012, 38] width 92 height 14
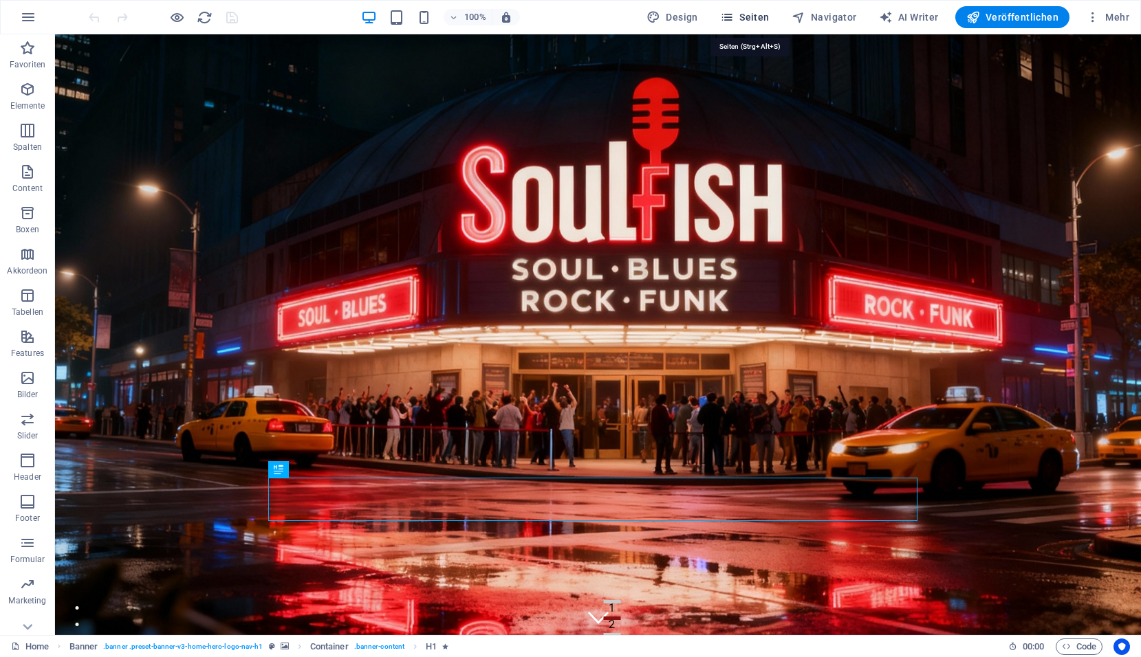
click at [754, 20] on span "Seiten" at bounding box center [744, 17] width 49 height 14
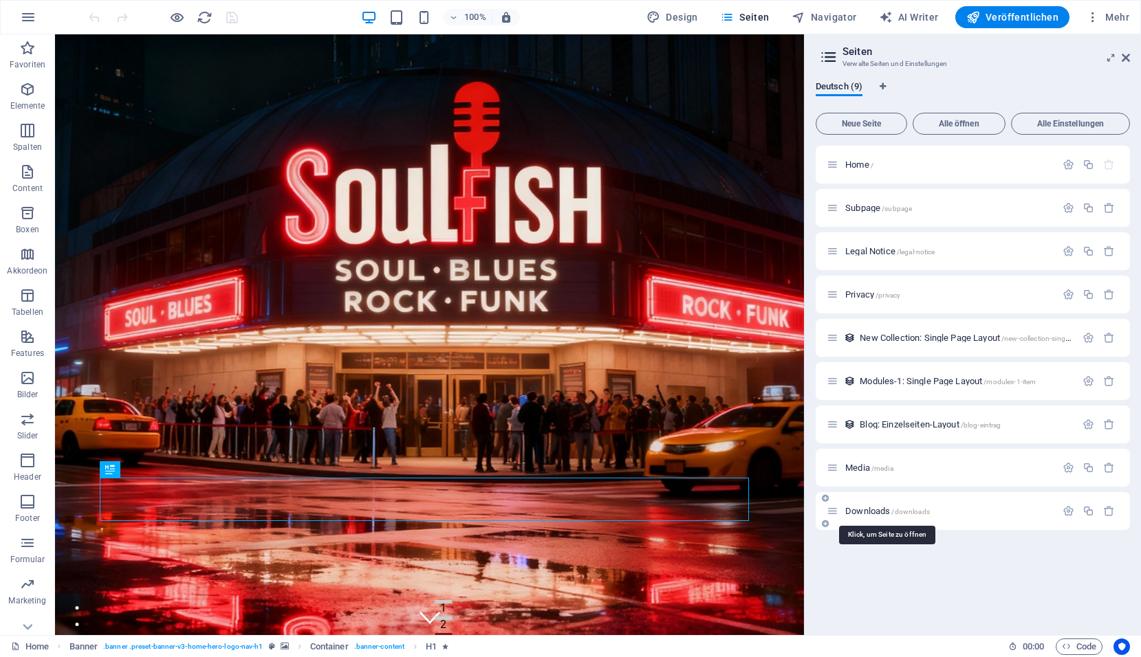
click at [861, 513] on span "Downloads /downloads" at bounding box center [887, 511] width 85 height 10
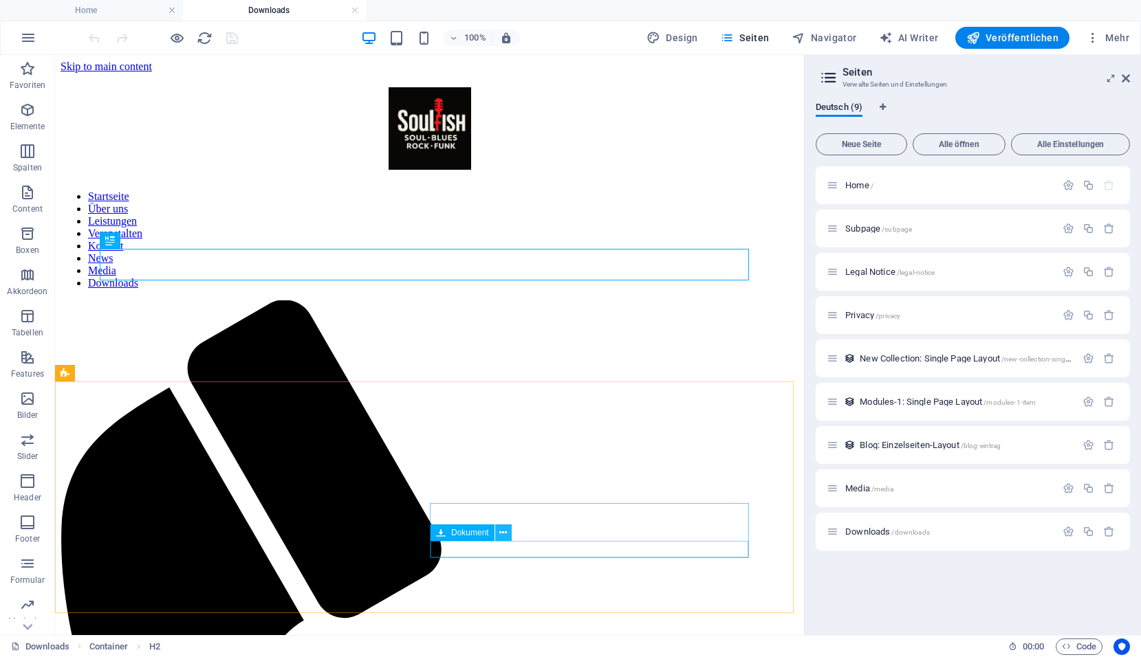
click at [506, 534] on icon at bounding box center [503, 533] width 8 height 14
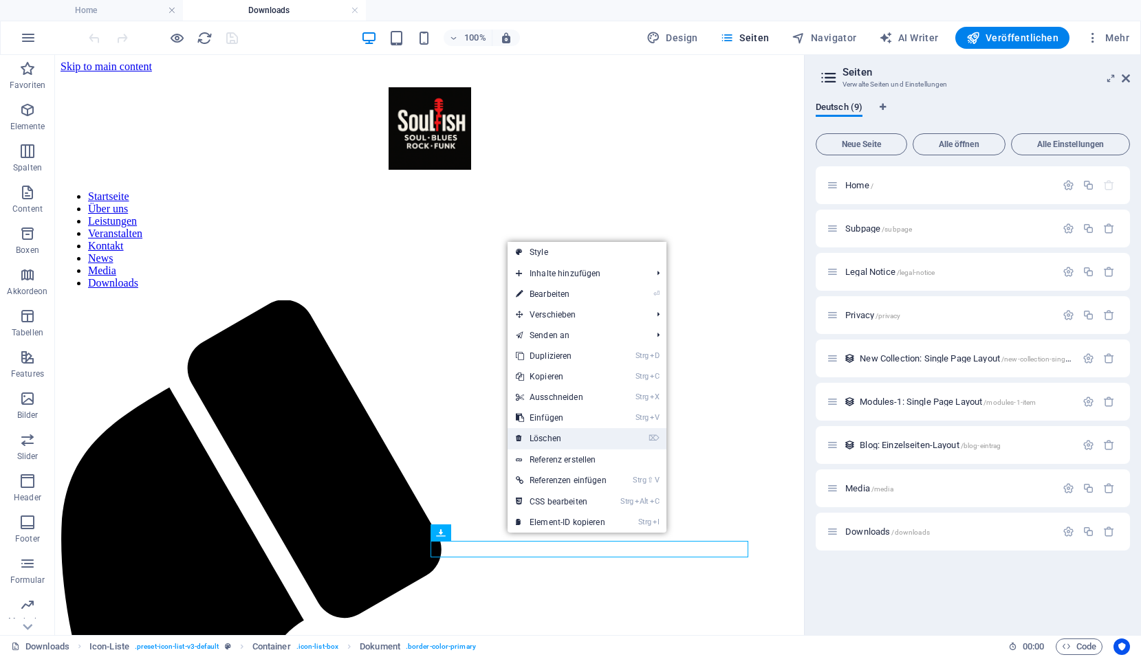
click at [531, 443] on link "⌦ Löschen" at bounding box center [560, 438] width 107 height 21
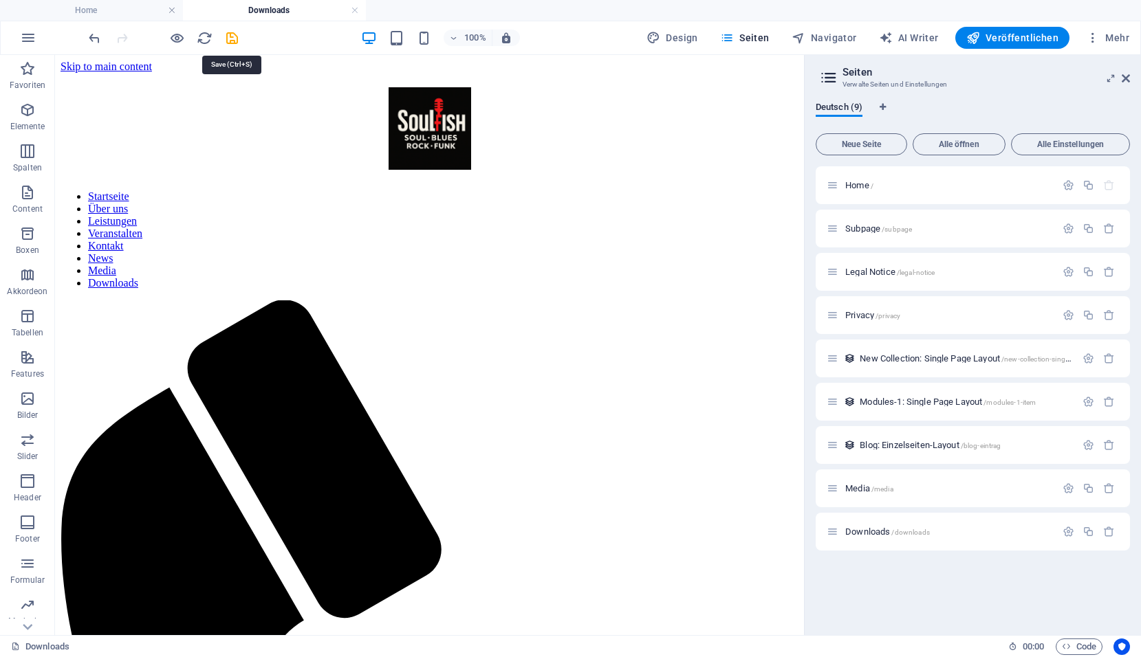
click at [233, 36] on icon "save" at bounding box center [232, 38] width 16 height 16
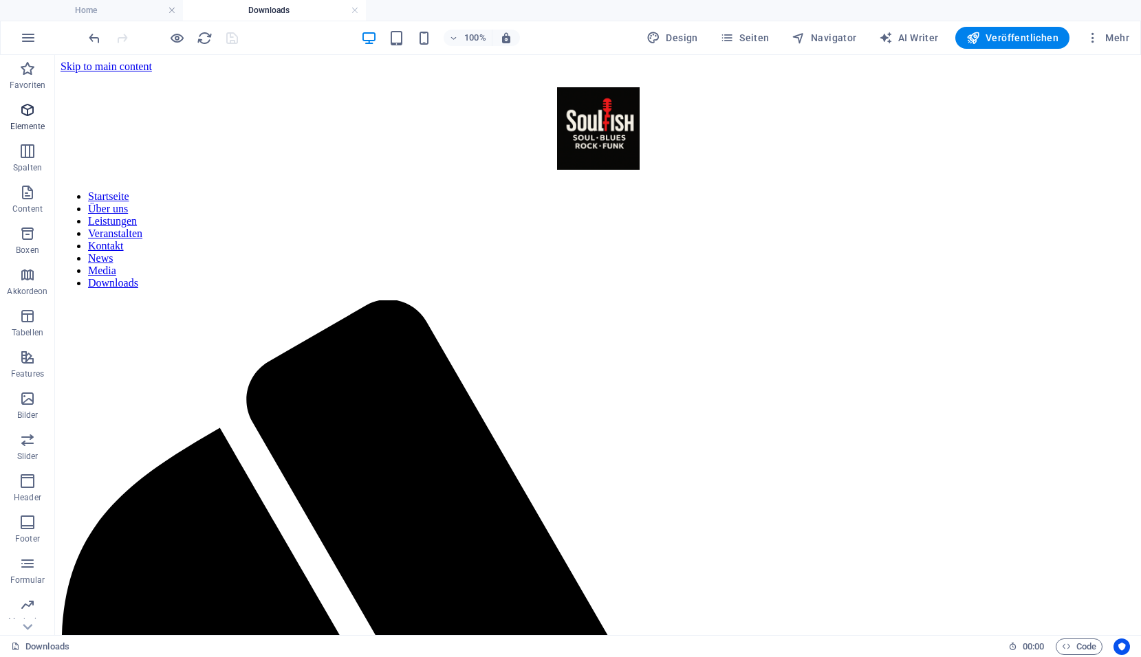
click at [28, 113] on icon "button" at bounding box center [27, 110] width 16 height 16
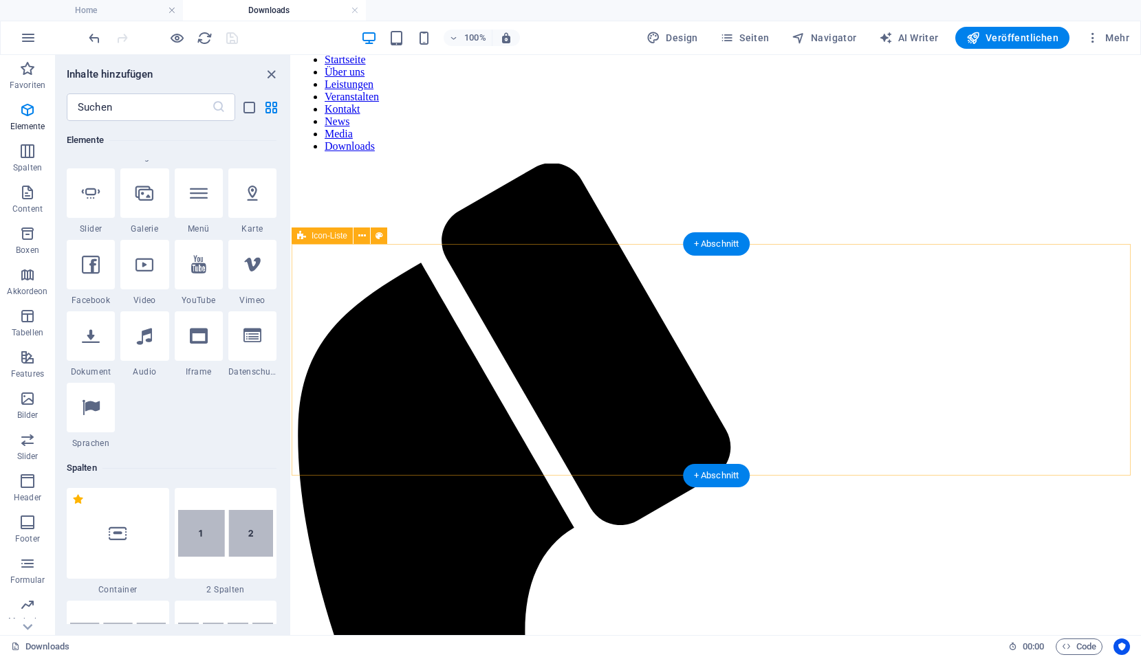
scroll to position [137, 0]
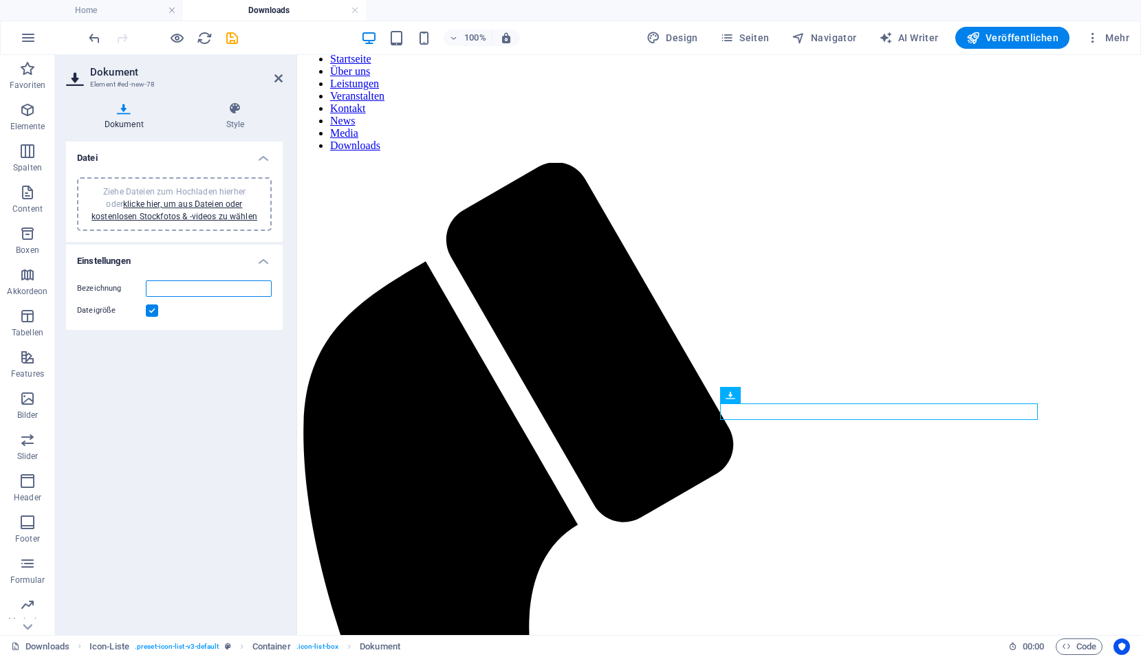
click at [182, 293] on input "Bezeichnung" at bounding box center [209, 288] width 126 height 16
type input "Download"
click at [190, 217] on link "klicke hier, um aus Dateien oder kostenlosen Stockfotos & -videos zu wählen" at bounding box center [174, 210] width 166 height 22
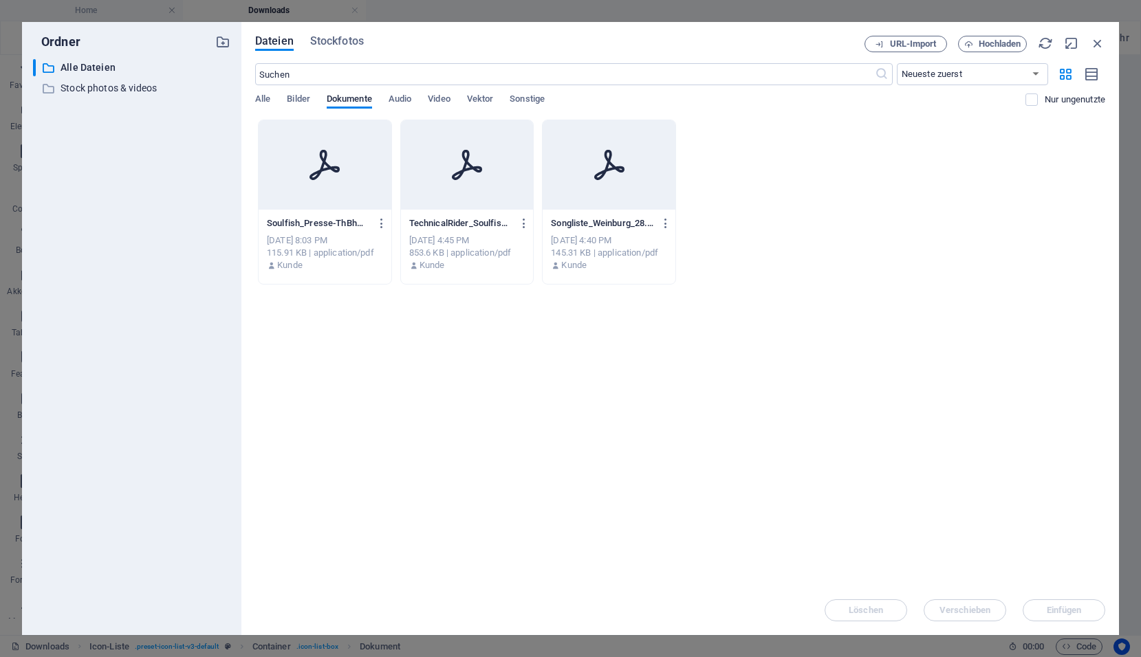
click at [316, 177] on icon at bounding box center [324, 165] width 30 height 30
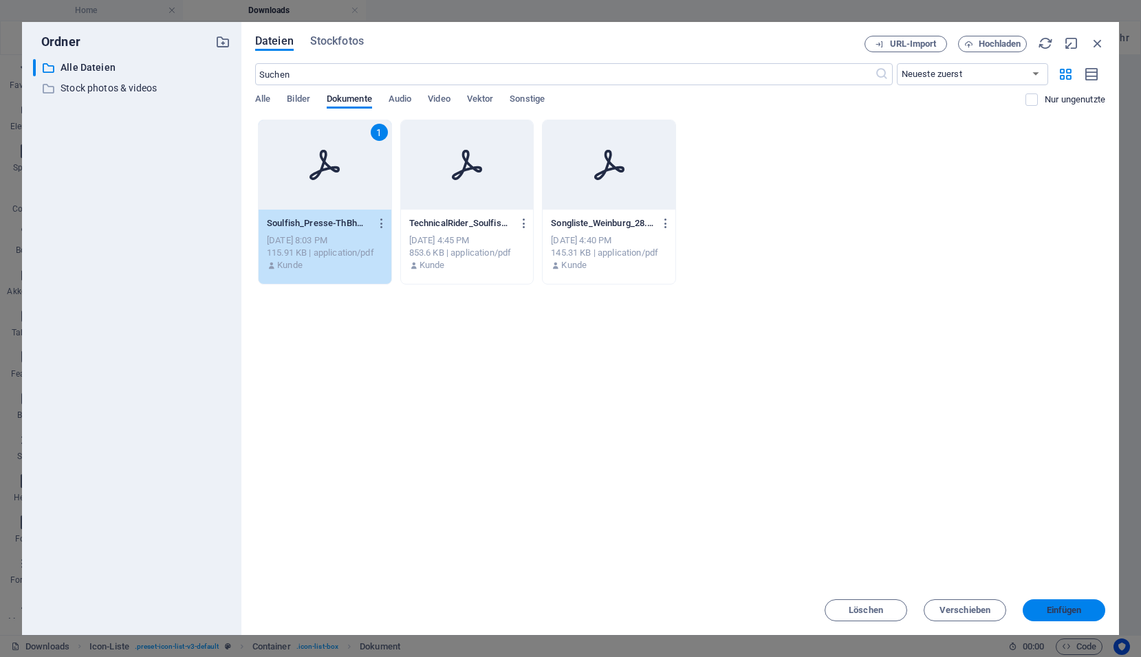
click at [1061, 614] on span "Einfügen" at bounding box center [1063, 610] width 35 height 8
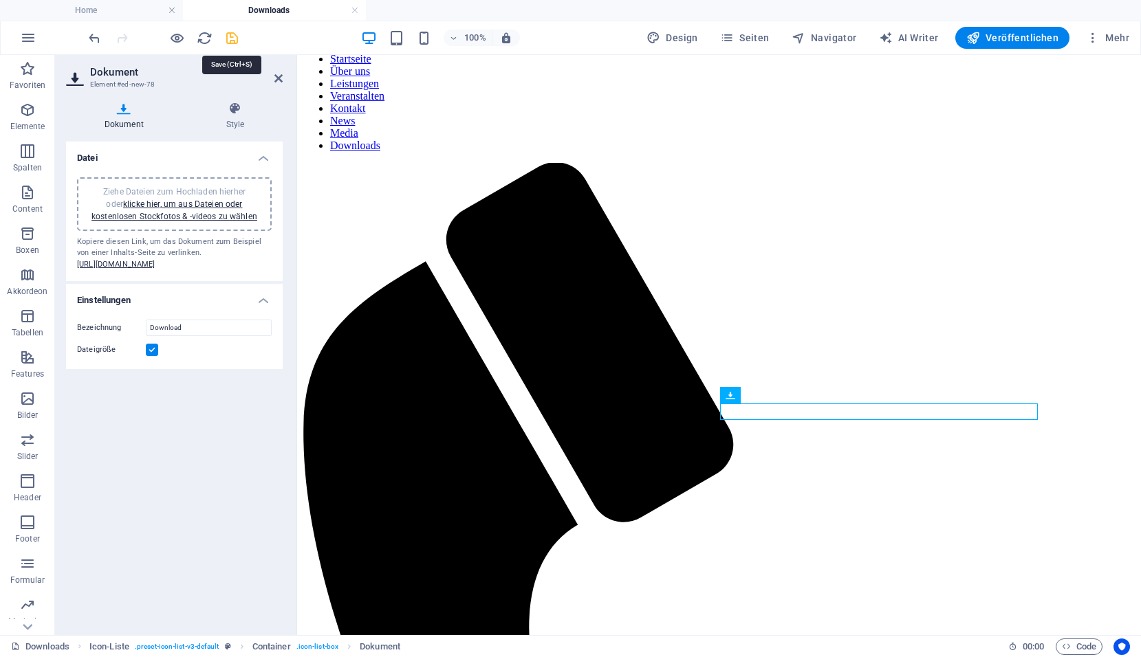
click at [230, 41] on icon "save" at bounding box center [232, 38] width 16 height 16
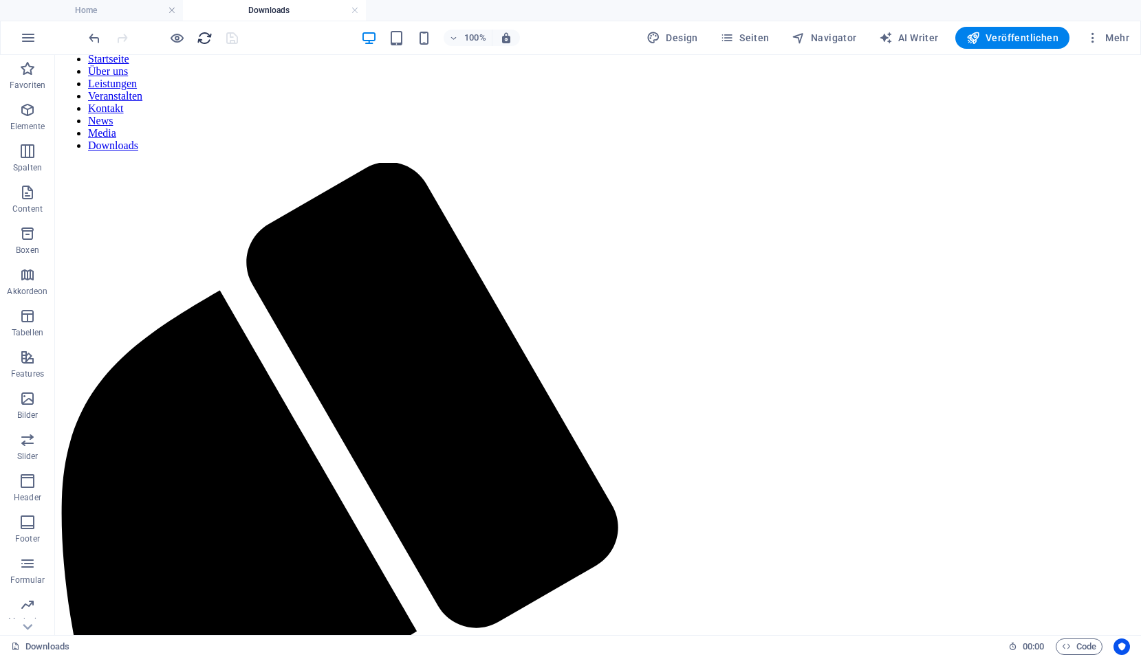
click at [203, 44] on icon "reload" at bounding box center [205, 38] width 16 height 16
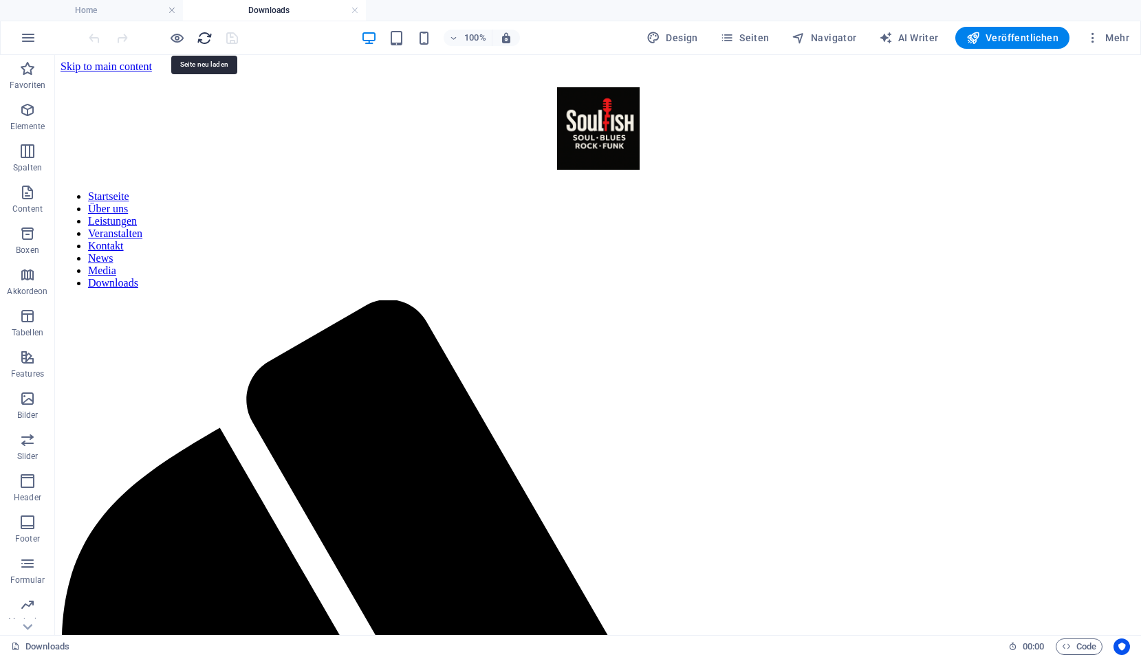
scroll to position [0, 0]
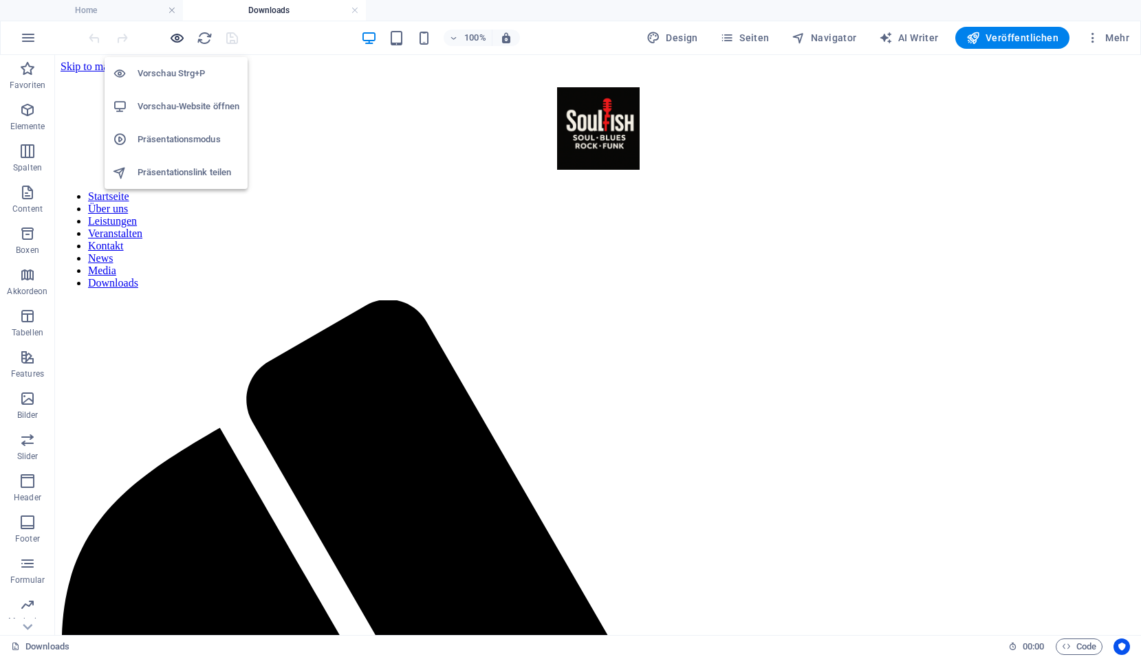
click at [176, 36] on icon "button" at bounding box center [177, 38] width 16 height 16
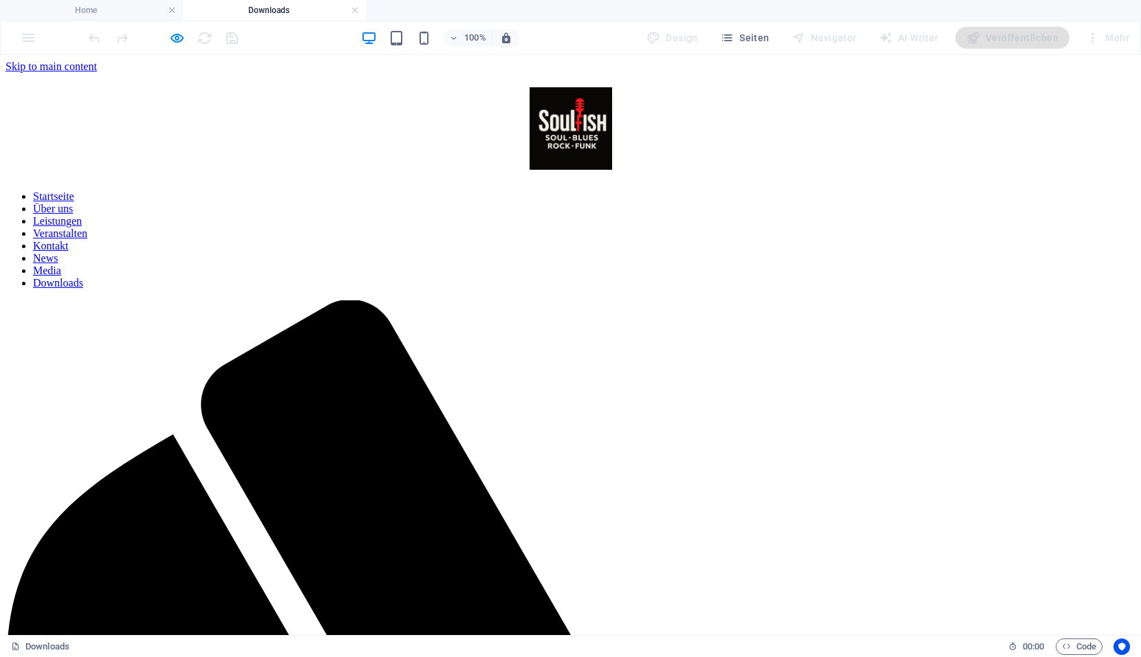
click at [181, 38] on icon "button" at bounding box center [177, 38] width 16 height 16
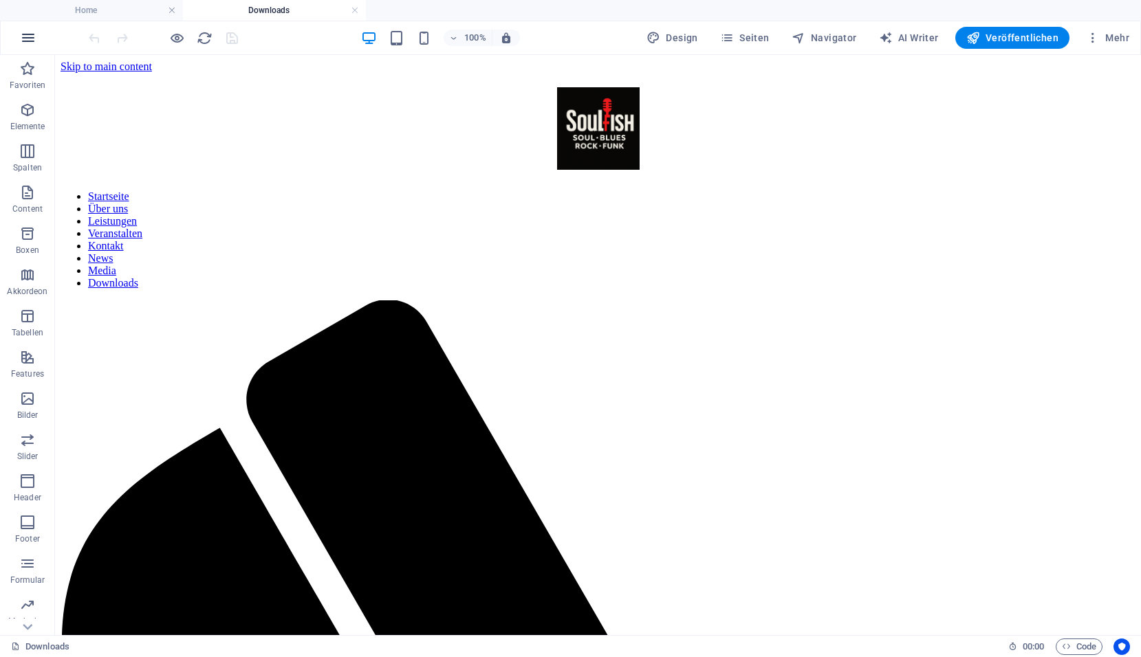
click at [27, 43] on icon "button" at bounding box center [28, 38] width 16 height 16
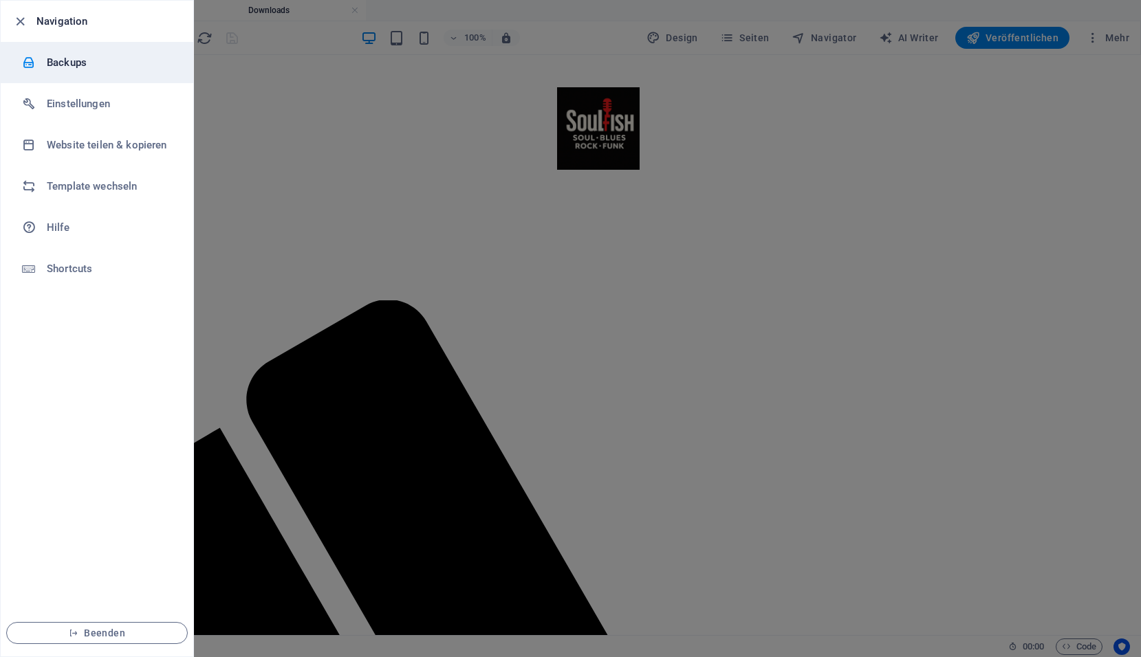
click at [71, 67] on h6 "Backups" at bounding box center [110, 62] width 127 height 16
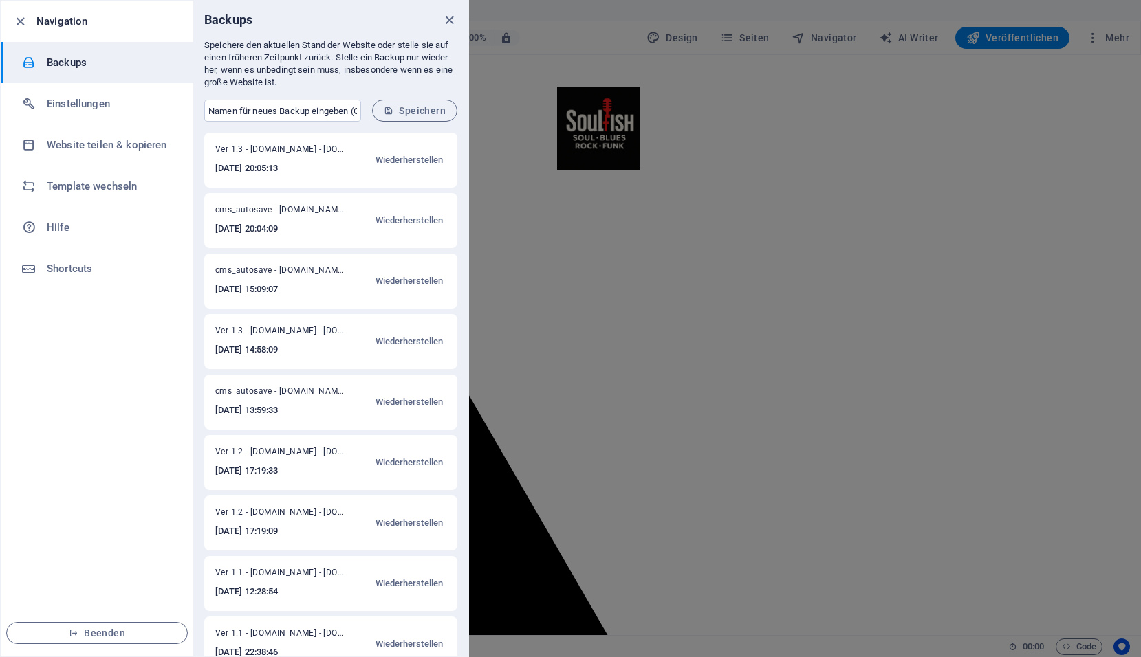
click at [255, 154] on span "Ver 1.3 - [DOMAIN_NAME] - [DOMAIN_NAME]" at bounding box center [279, 152] width 129 height 16
click at [243, 149] on span "Ver 1.3 - [DOMAIN_NAME] - [DOMAIN_NAME]" at bounding box center [279, 152] width 129 height 16
click at [223, 114] on input "text" at bounding box center [282, 111] width 157 height 22
type input "Ver 1.3 - [DOMAIN_NAME]"
click at [407, 115] on span "Speichern" at bounding box center [415, 110] width 62 height 11
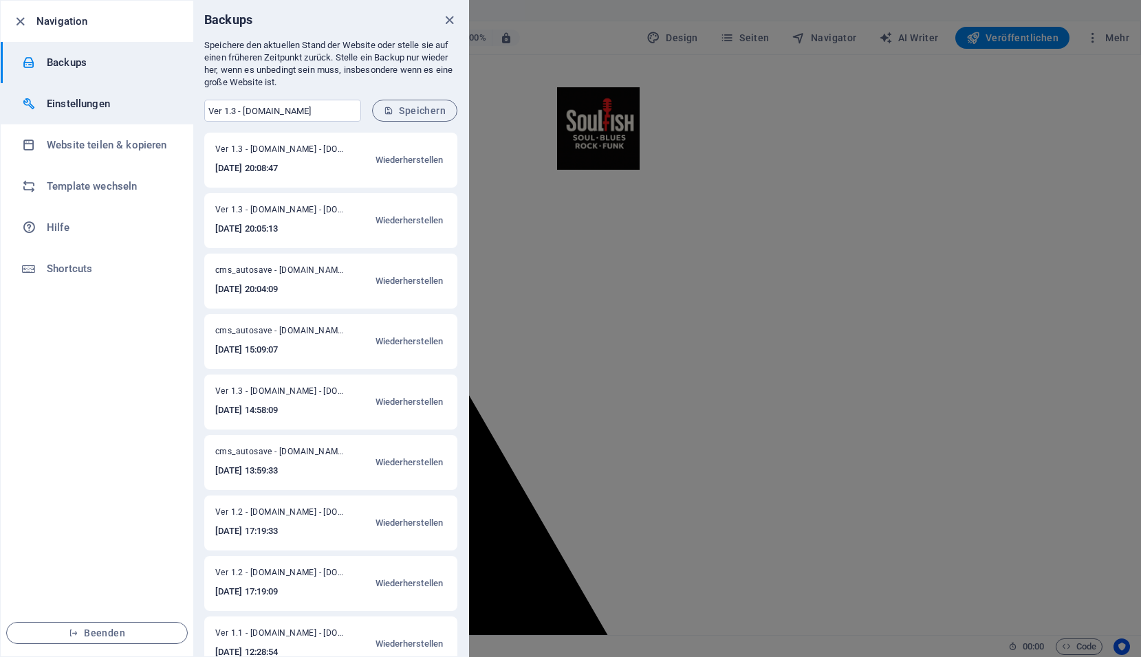
click at [63, 113] on li "Einstellungen" at bounding box center [97, 103] width 192 height 41
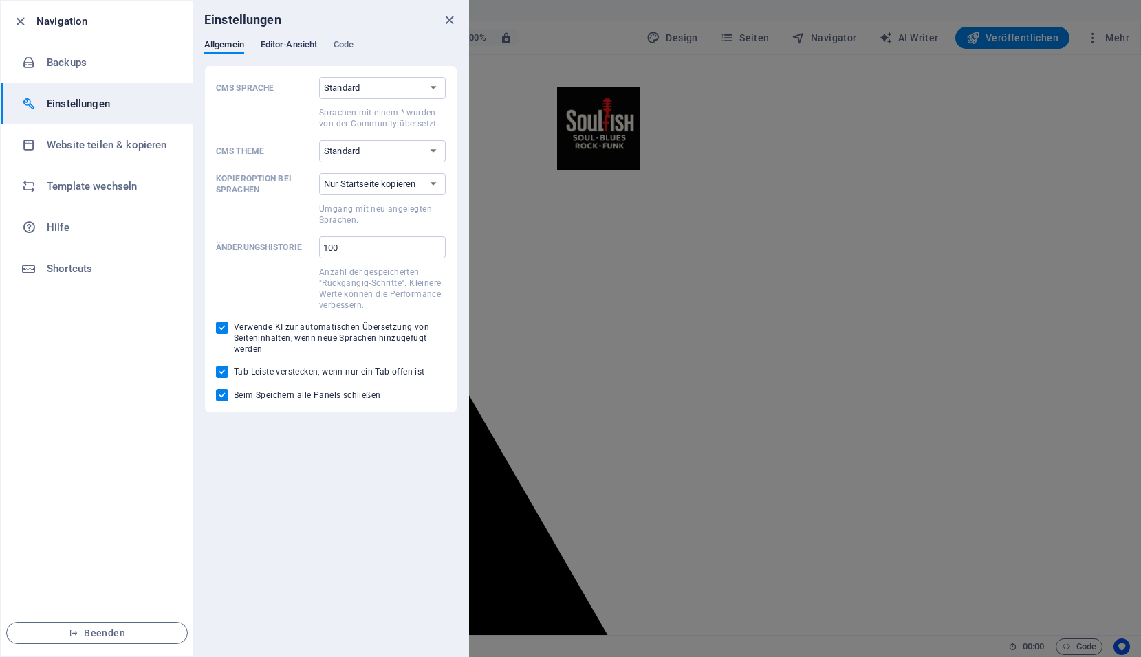
click at [266, 47] on span "Editor-Ansicht" at bounding box center [289, 45] width 56 height 19
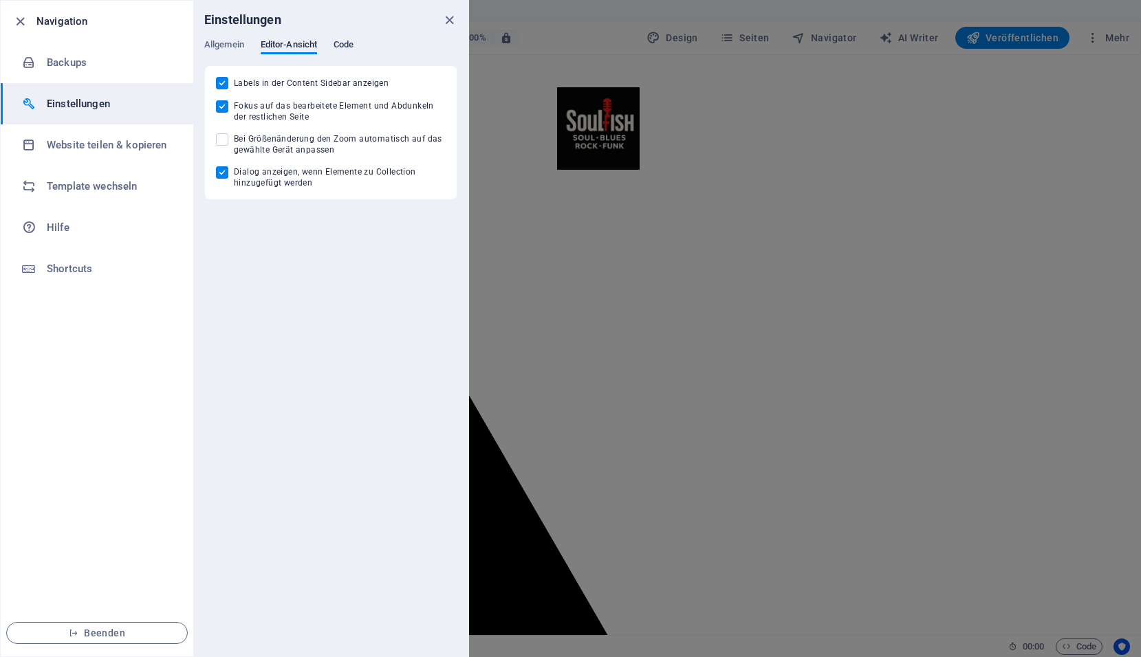
click at [340, 44] on span "Code" at bounding box center [343, 45] width 20 height 19
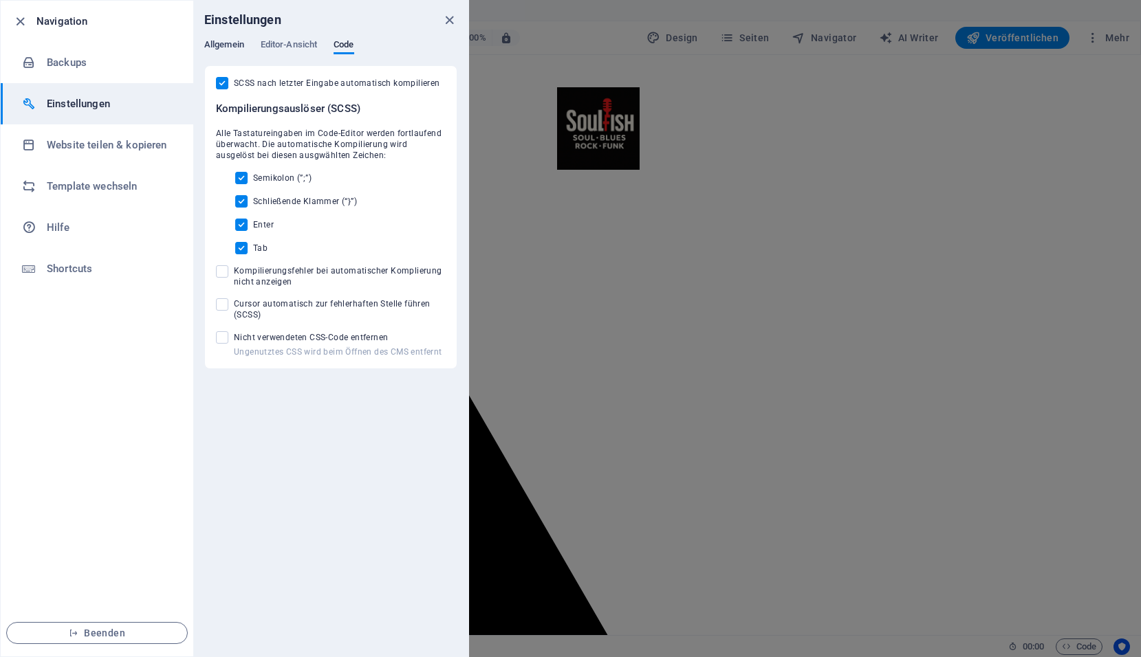
click at [210, 46] on span "Allgemein" at bounding box center [224, 45] width 40 height 19
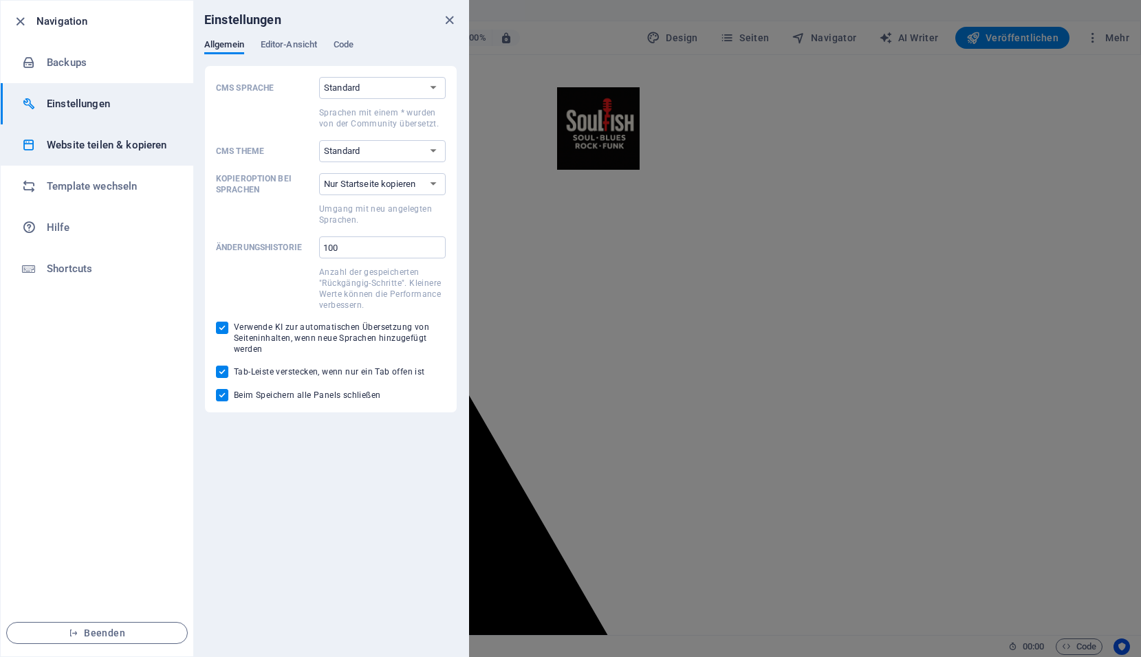
click at [82, 147] on h6 "Website teilen & kopieren" at bounding box center [110, 145] width 127 height 16
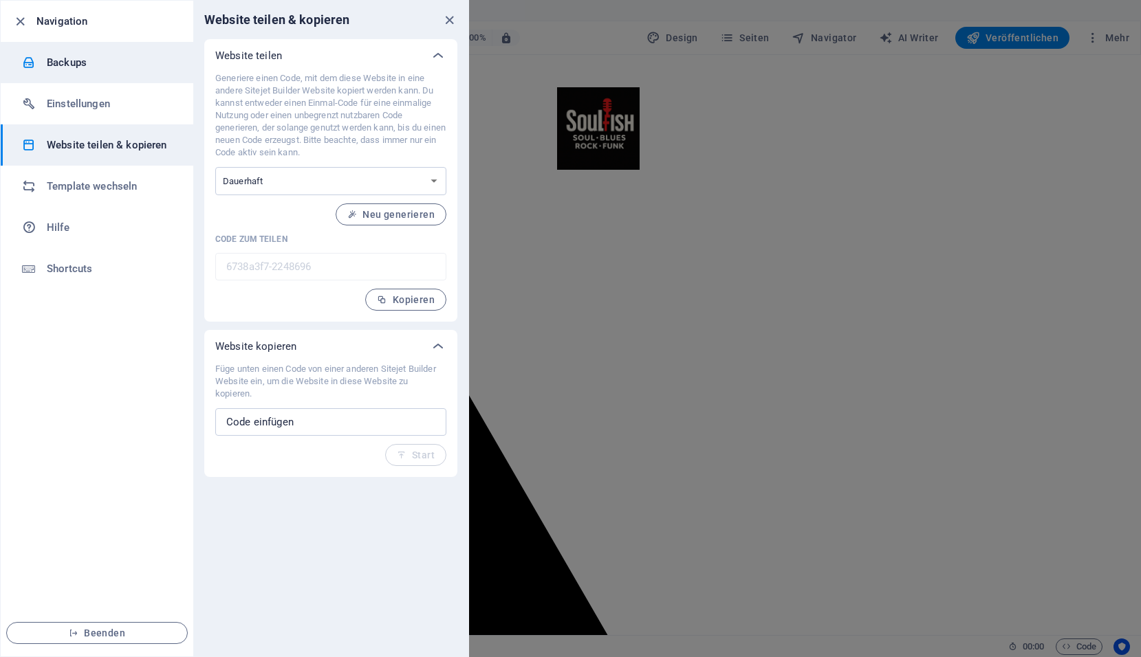
click at [69, 64] on h6 "Backups" at bounding box center [110, 62] width 127 height 16
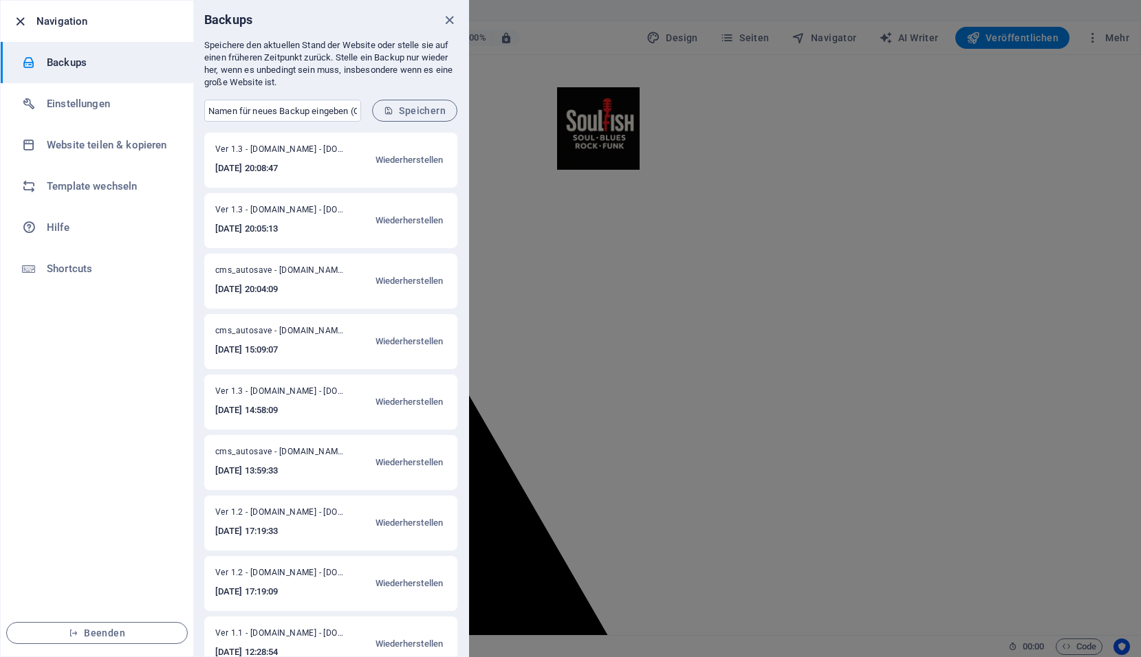
click at [27, 23] on icon "button" at bounding box center [20, 22] width 16 height 16
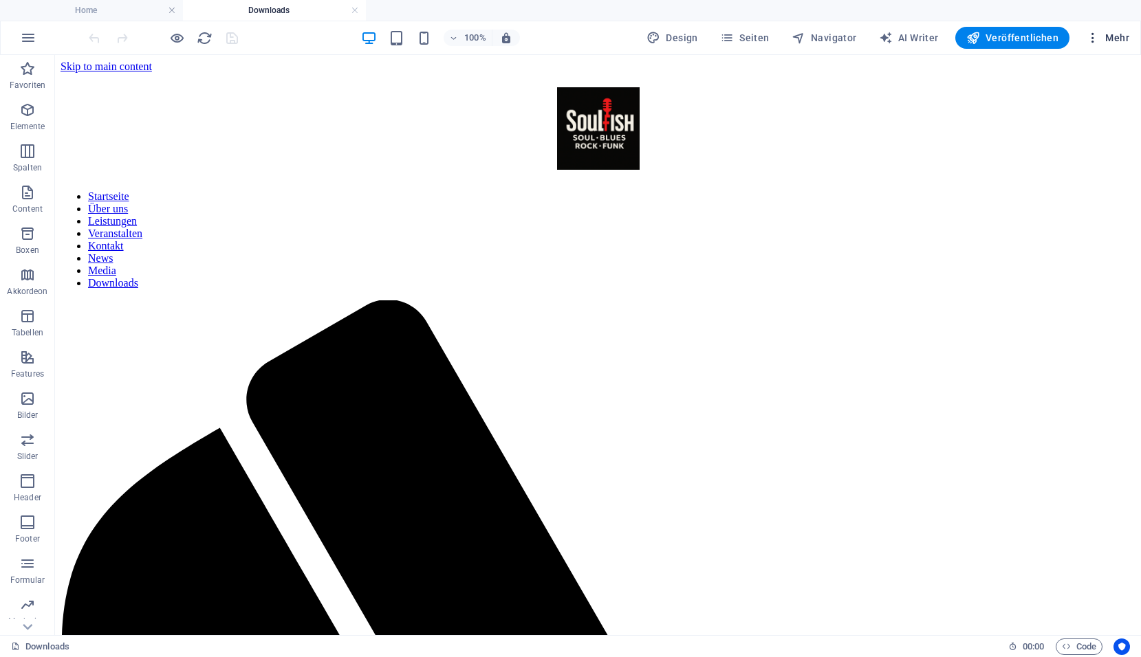
click at [1107, 43] on span "Mehr" at bounding box center [1107, 38] width 43 height 14
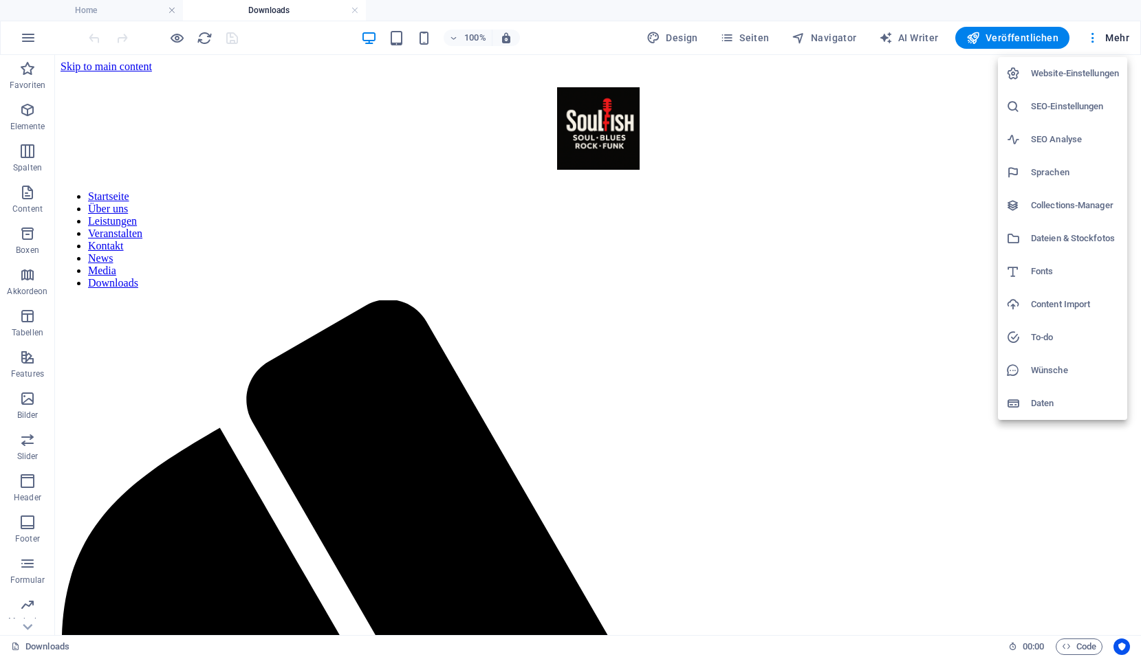
click at [1063, 77] on h6 "Website-Einstellungen" at bounding box center [1075, 73] width 88 height 16
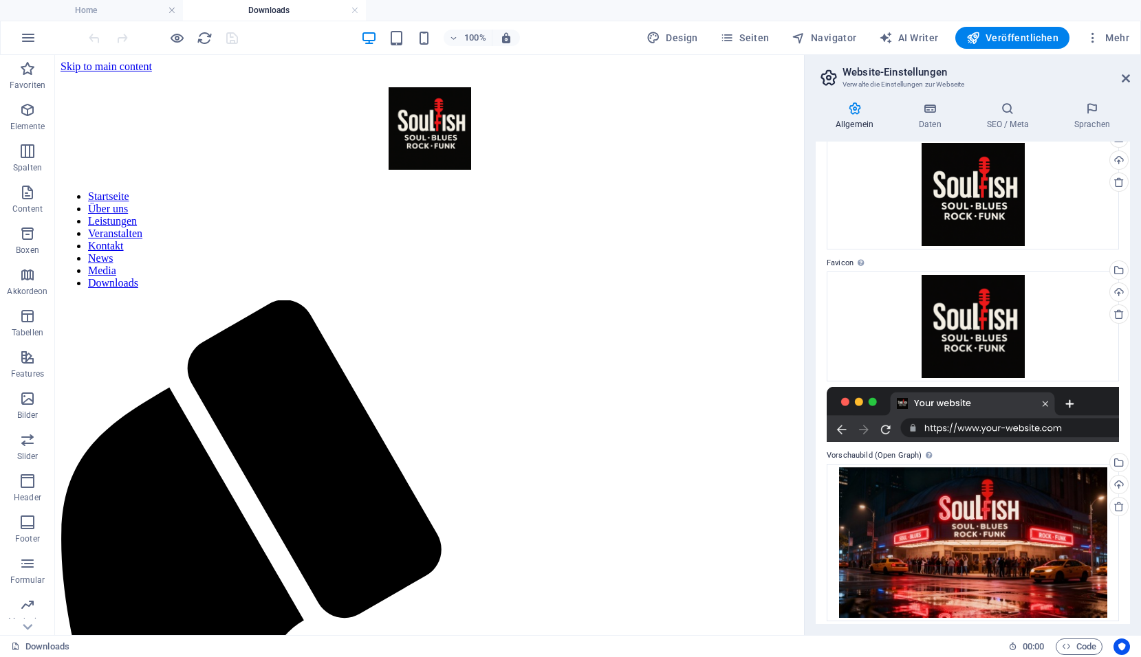
scroll to position [76, 0]
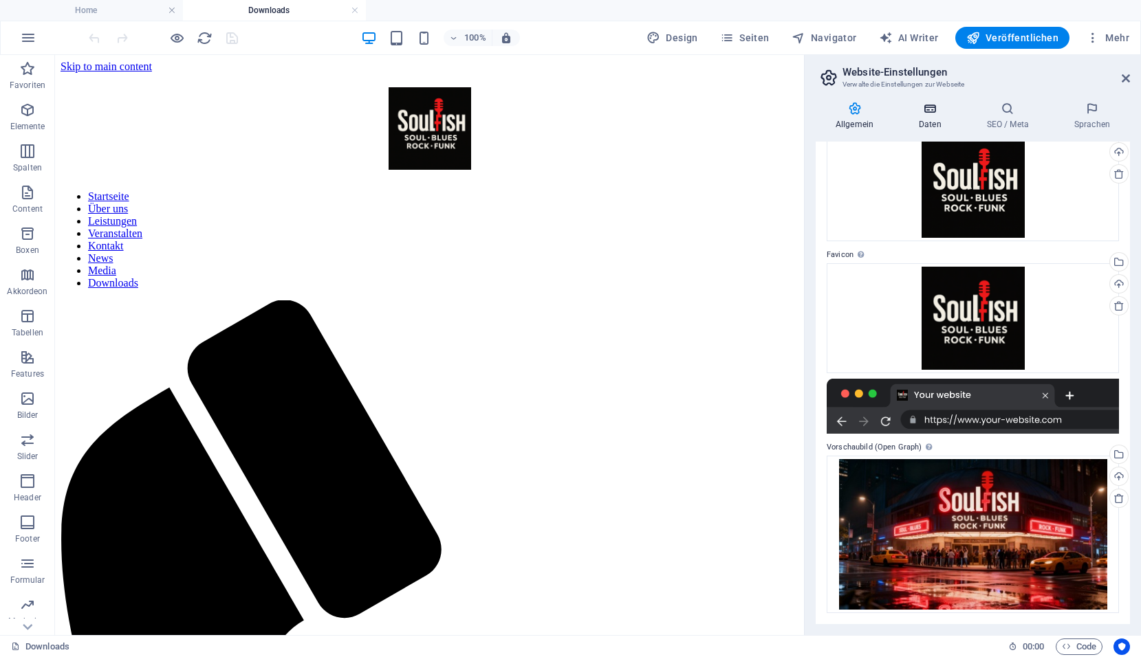
click at [923, 114] on icon at bounding box center [930, 109] width 63 height 14
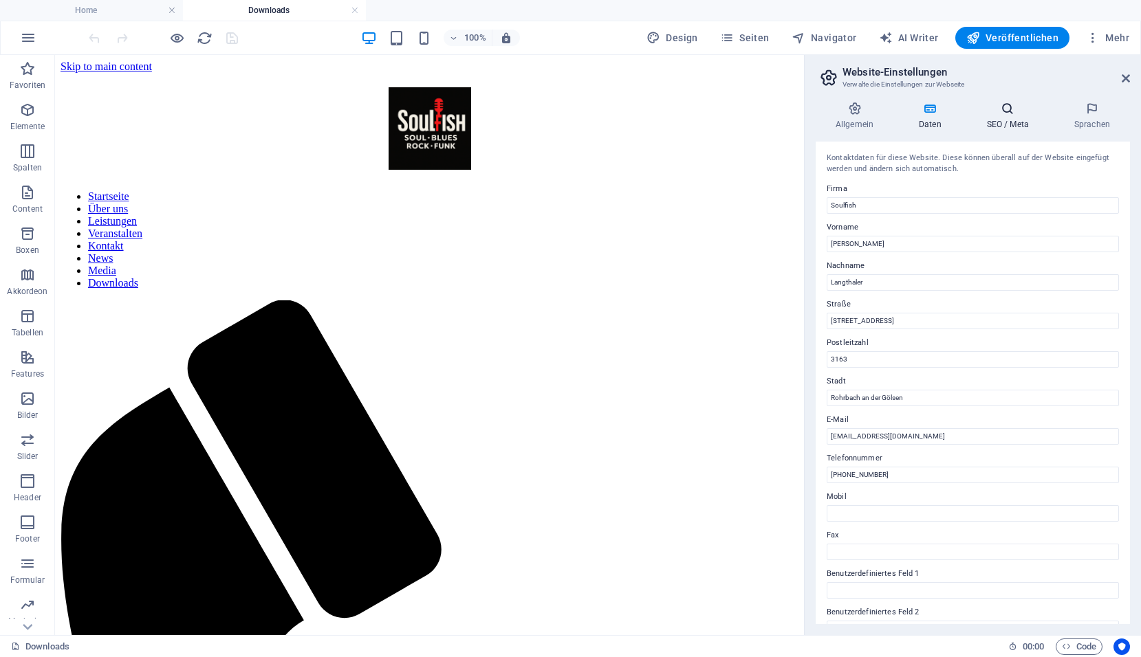
click at [1013, 118] on h4 "SEO / Meta" at bounding box center [1010, 116] width 87 height 29
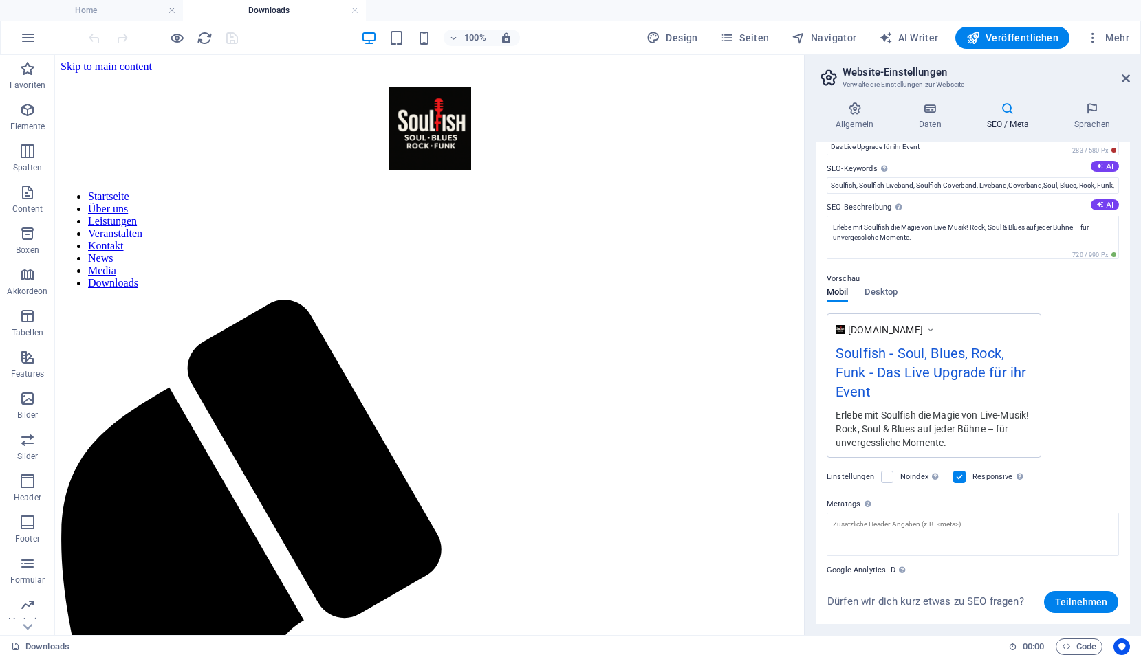
scroll to position [0, 0]
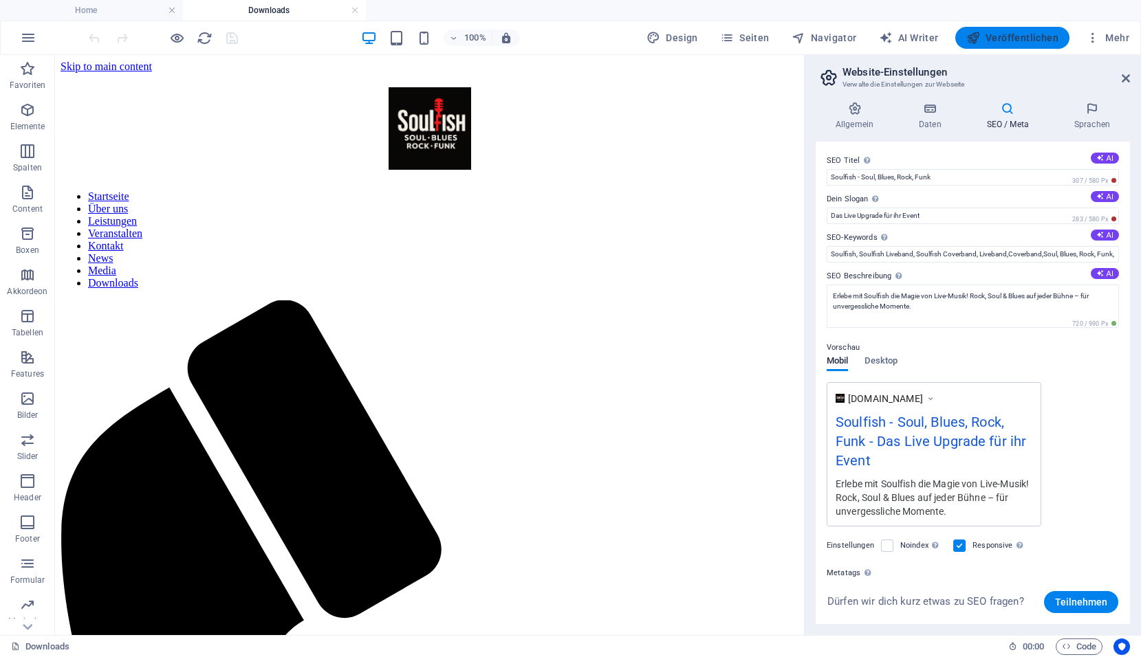
click at [1007, 36] on span "Veröffentlichen" at bounding box center [1012, 38] width 92 height 14
